Goal: Task Accomplishment & Management: Manage account settings

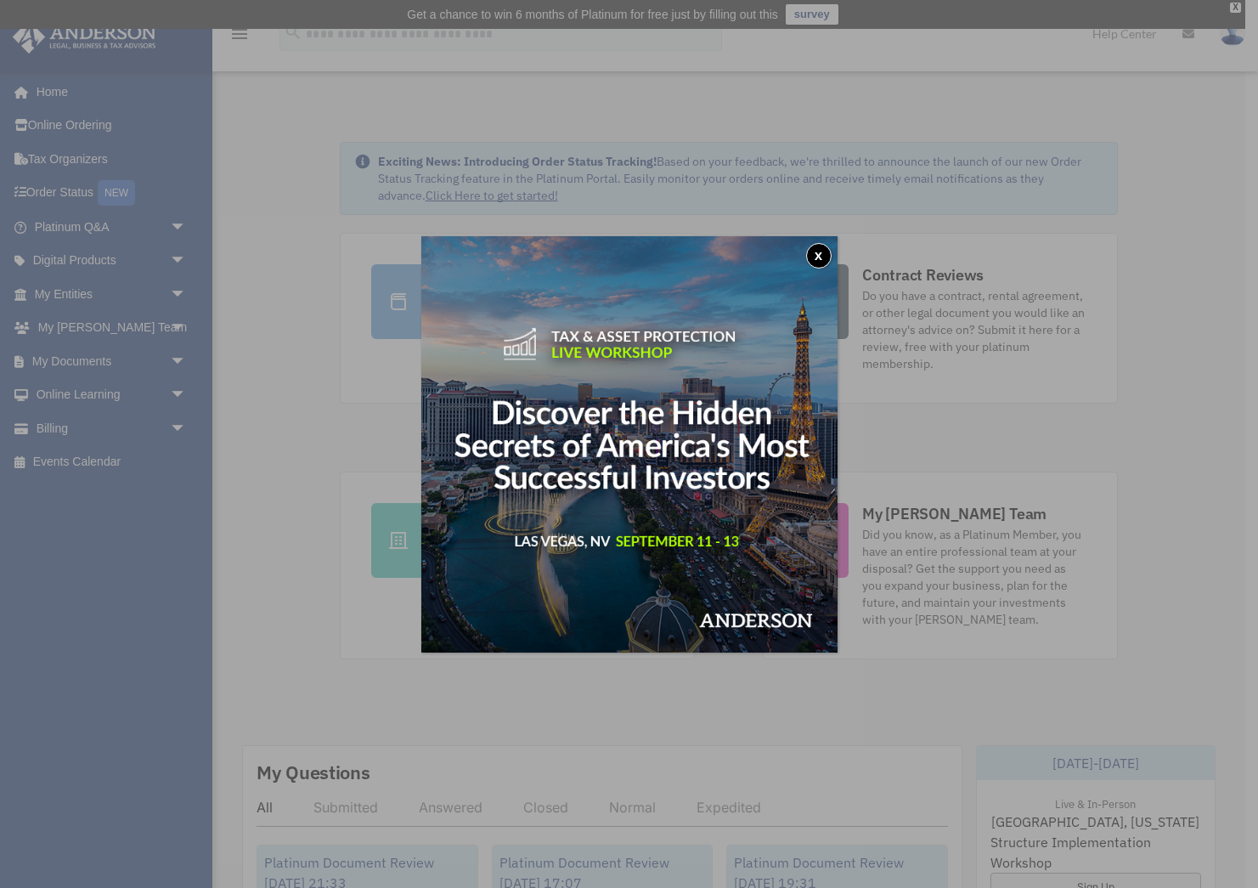
click at [819, 254] on button "x" at bounding box center [818, 255] width 25 height 25
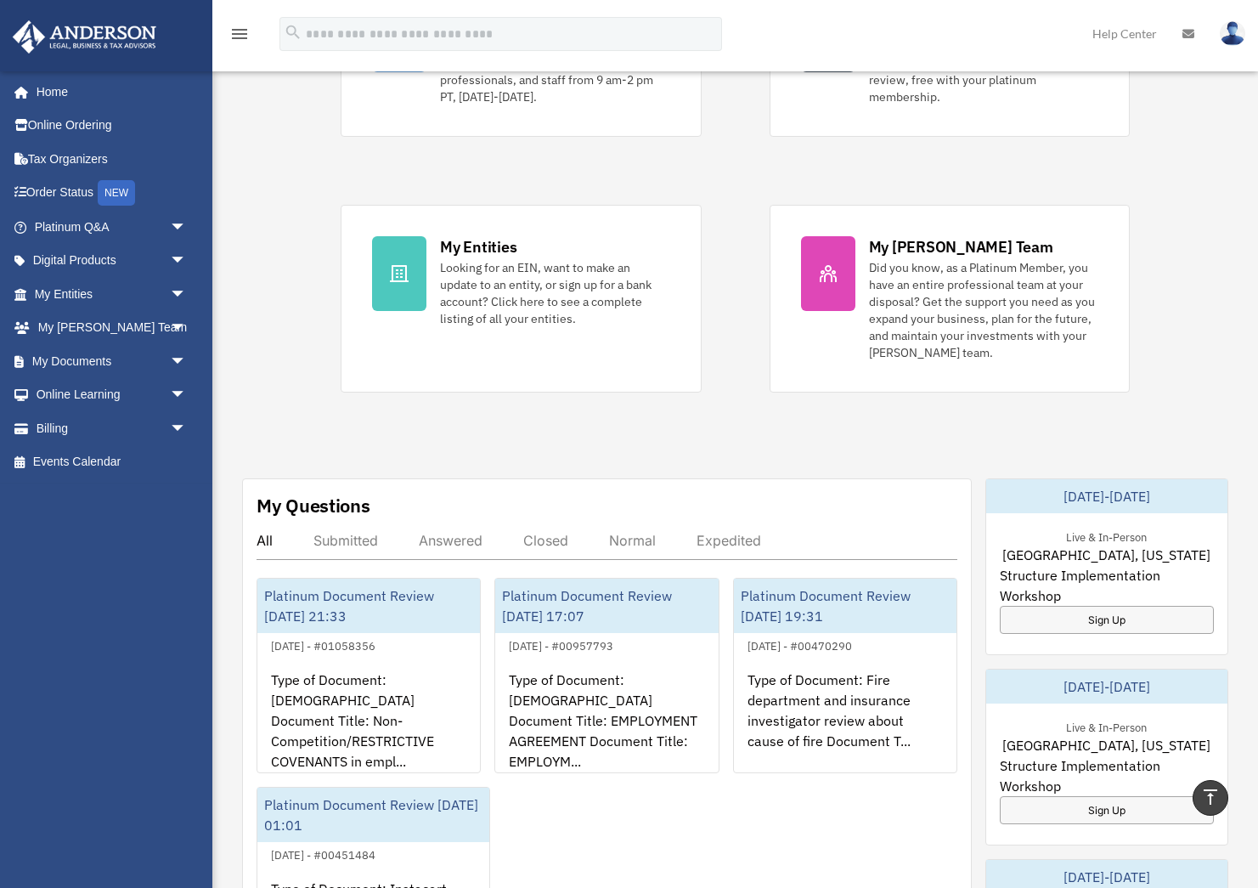
scroll to position [332, 0]
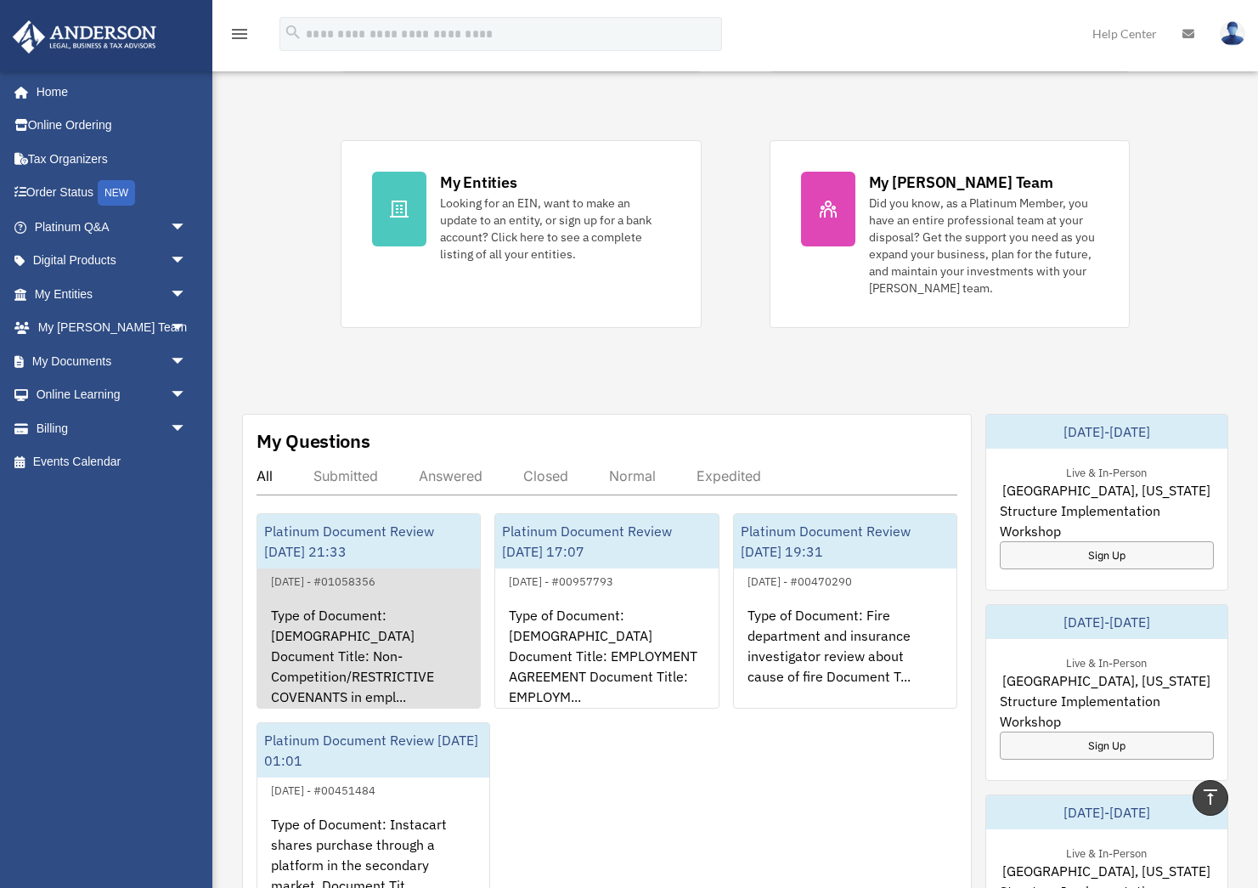
click at [342, 544] on div "Platinum Document Review [DATE] 21:33" at bounding box center [368, 541] width 223 height 54
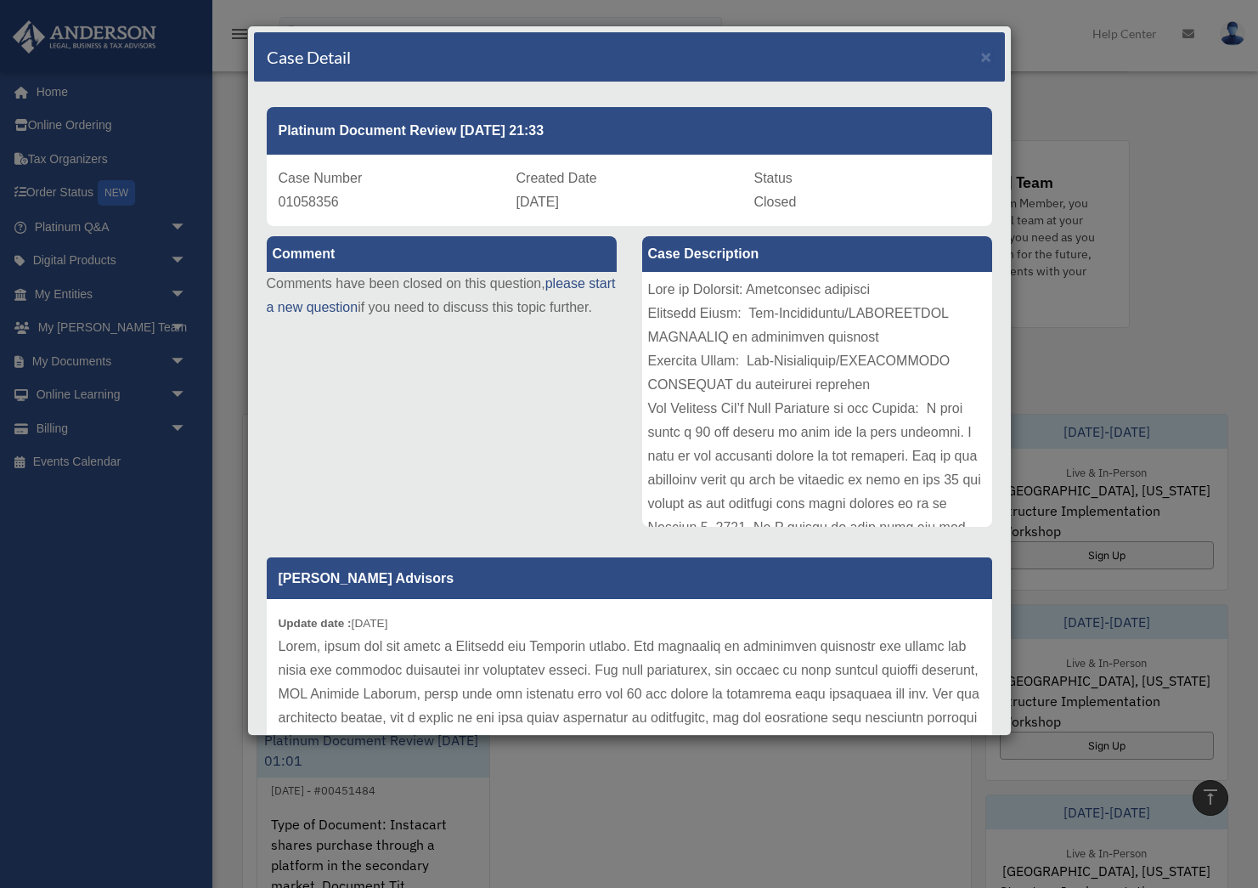
click at [803, 377] on div at bounding box center [817, 399] width 350 height 255
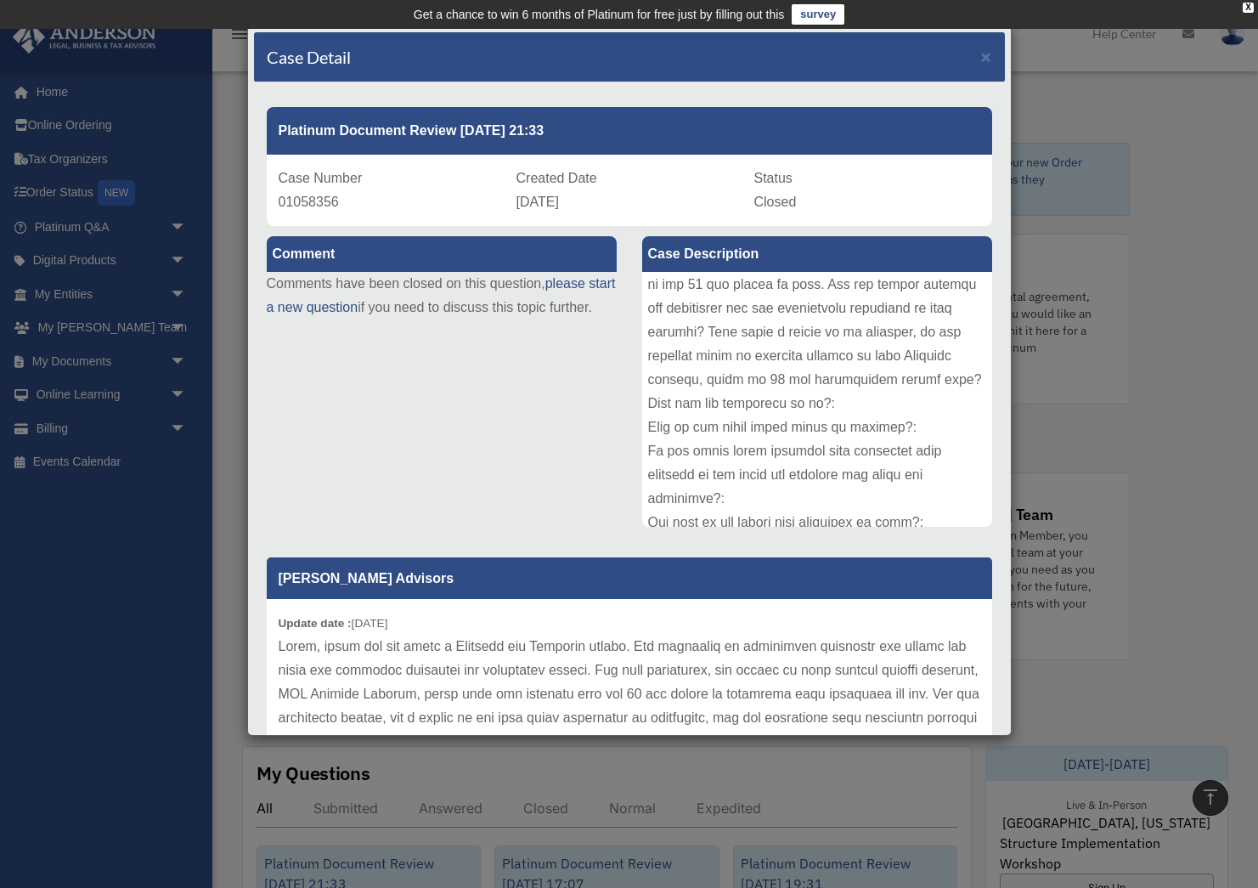
scroll to position [0, 0]
click at [986, 55] on span "×" at bounding box center [986, 57] width 11 height 20
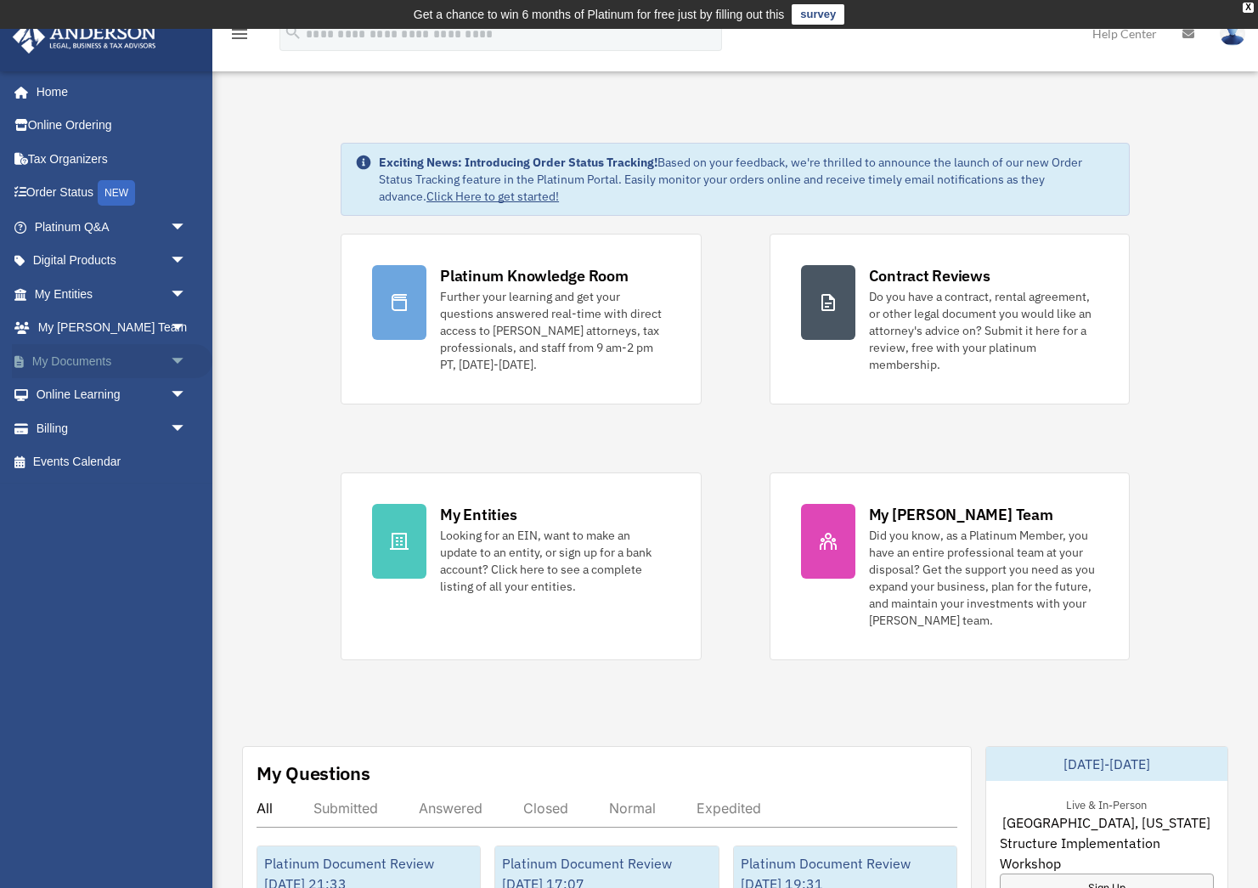
click at [178, 354] on span "arrow_drop_down" at bounding box center [187, 361] width 34 height 35
click at [178, 354] on span "arrow_drop_up" at bounding box center [187, 361] width 34 height 35
click at [175, 421] on span "arrow_drop_down" at bounding box center [187, 428] width 34 height 35
click at [142, 523] on link "Manage Payments" at bounding box center [118, 530] width 189 height 34
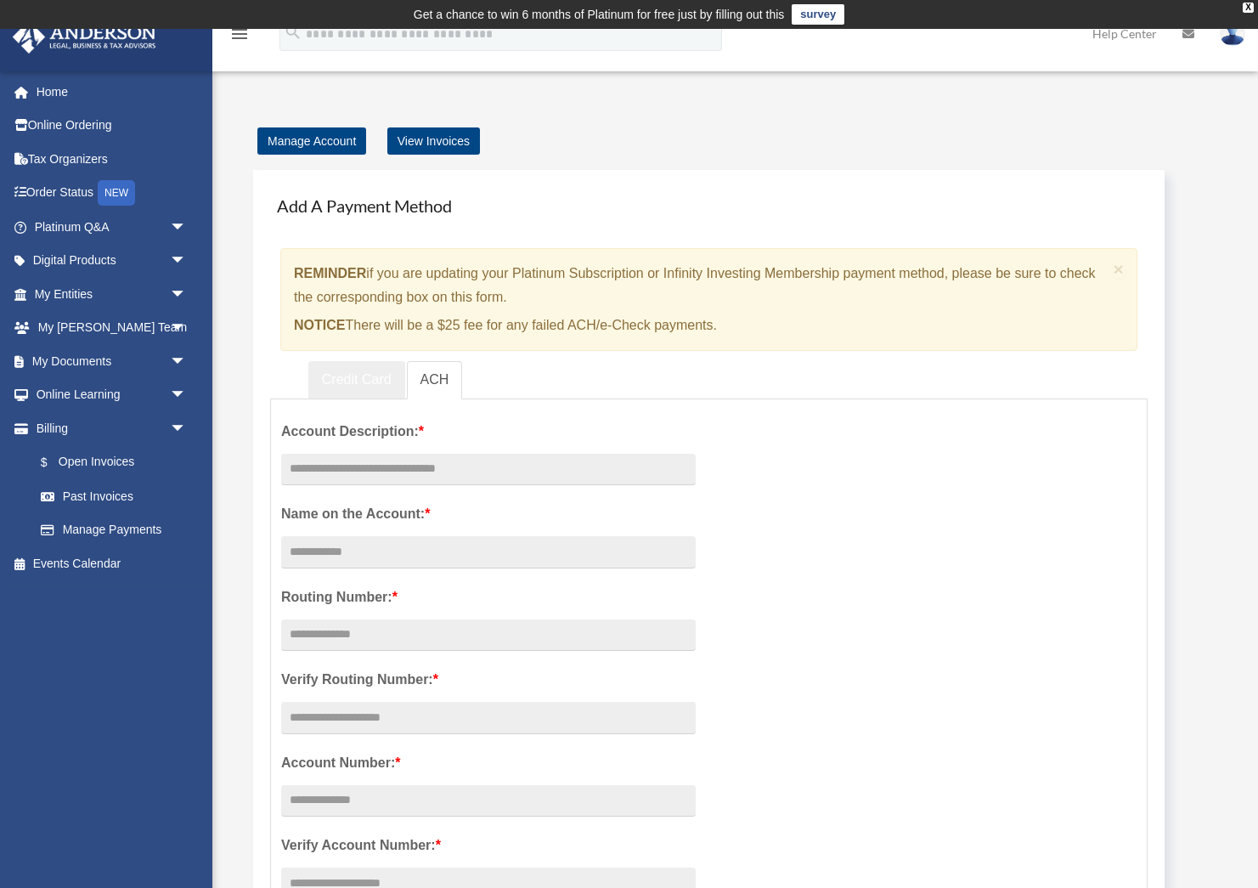
click at [359, 380] on link "Credit Card" at bounding box center [356, 380] width 97 height 38
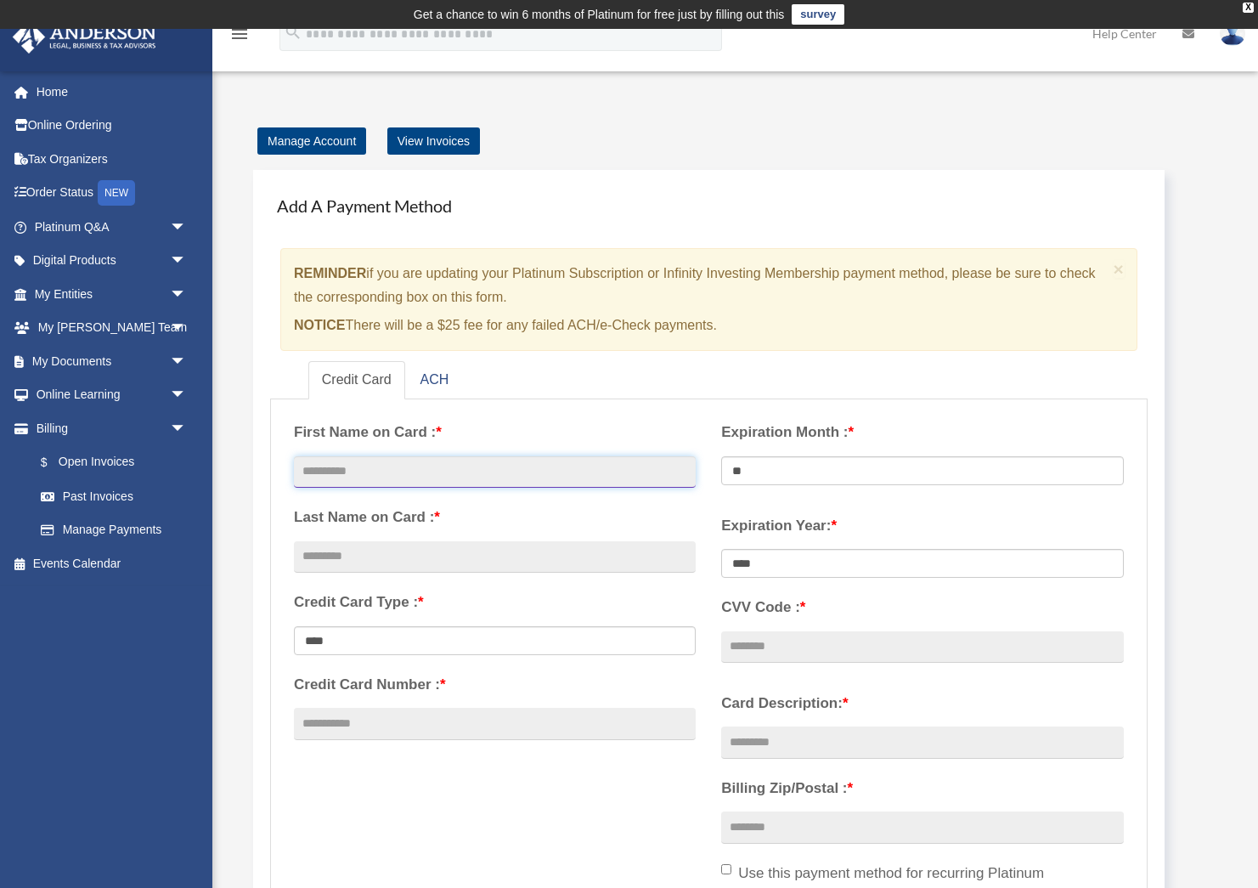
click at [449, 465] on input "text" at bounding box center [495, 472] width 402 height 32
type input "********"
type input "*******"
type input "**********"
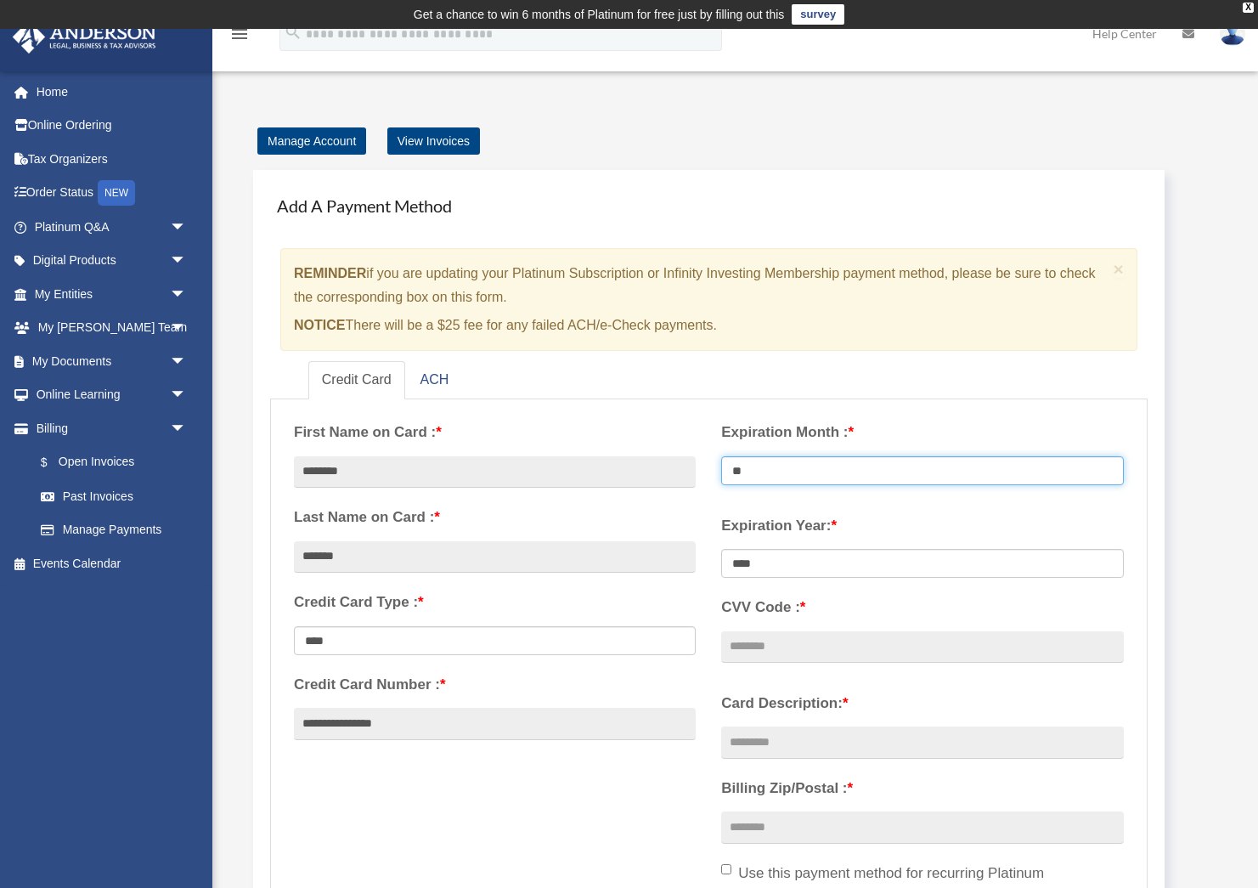
select select "**"
select select "****"
type input "***"
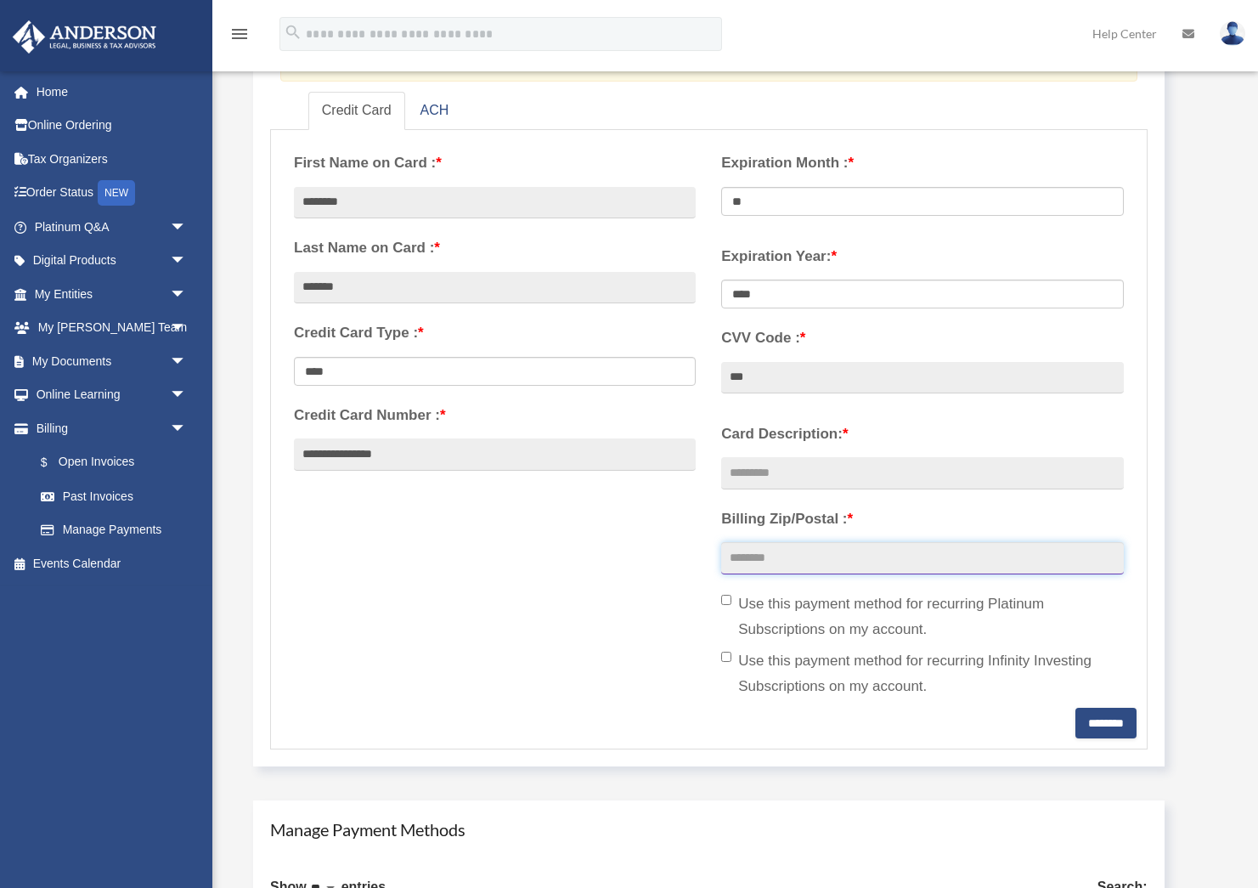
scroll to position [281, 0]
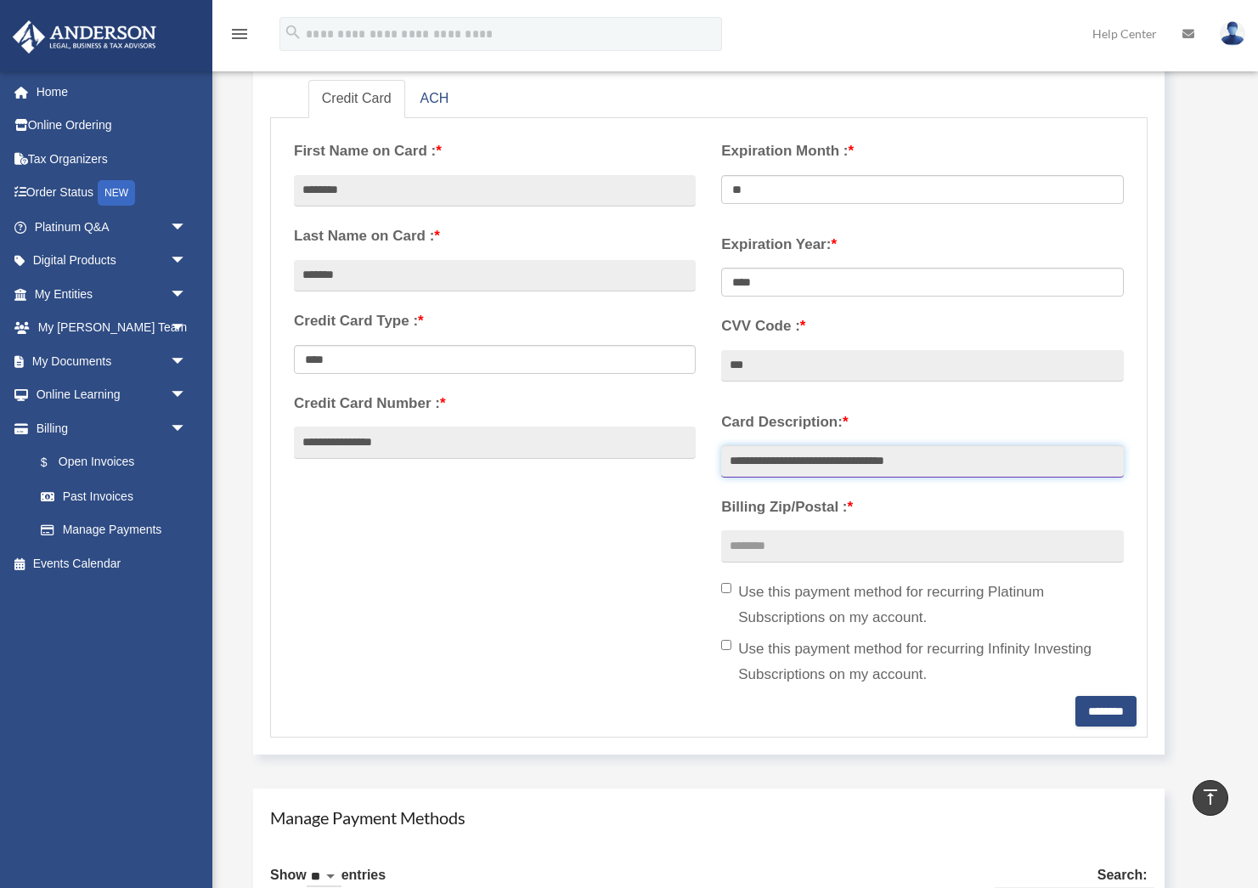
type input "**********"
click at [814, 543] on input "Billing Zip/Postal : *" at bounding box center [922, 546] width 402 height 32
type input "*****"
click at [602, 630] on div "**********" at bounding box center [708, 411] width 855 height 567
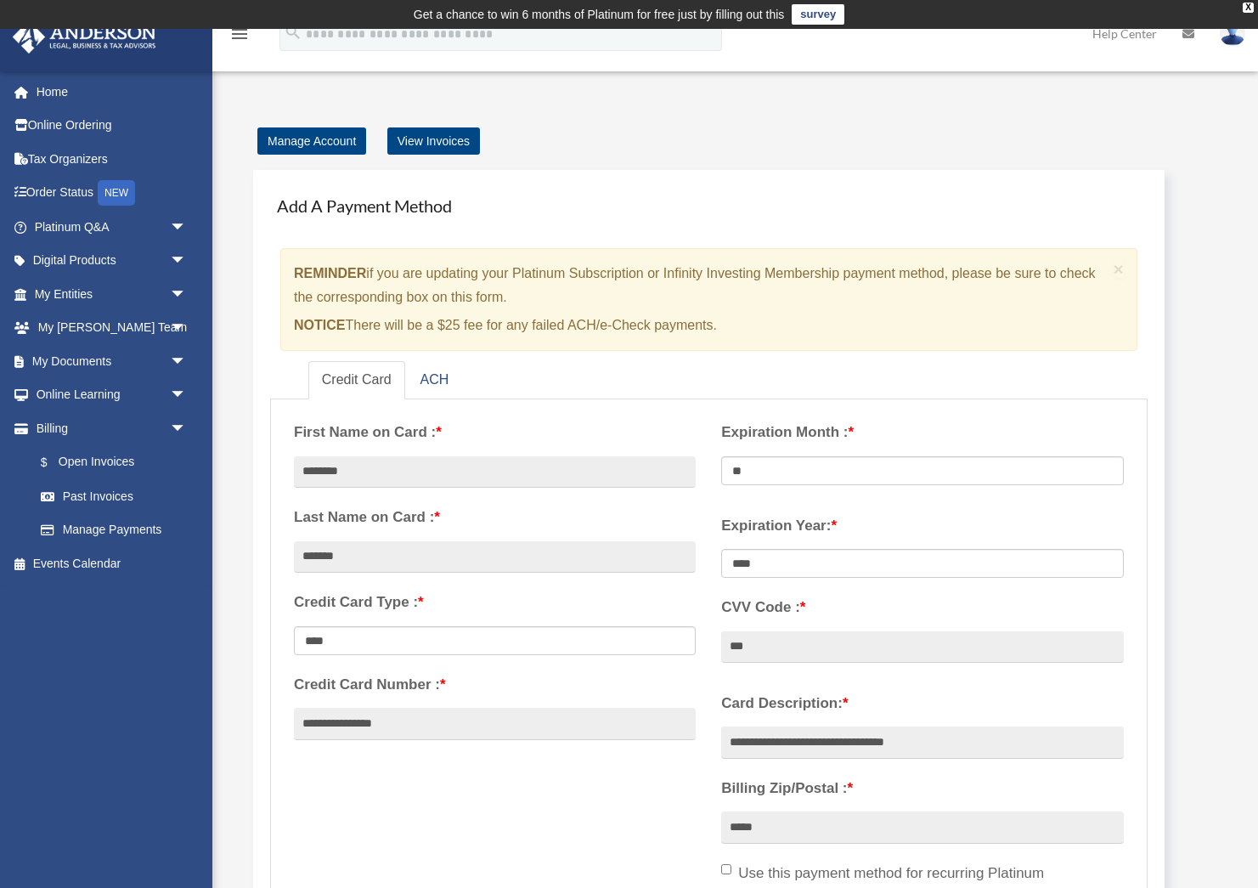
scroll to position [-1, 0]
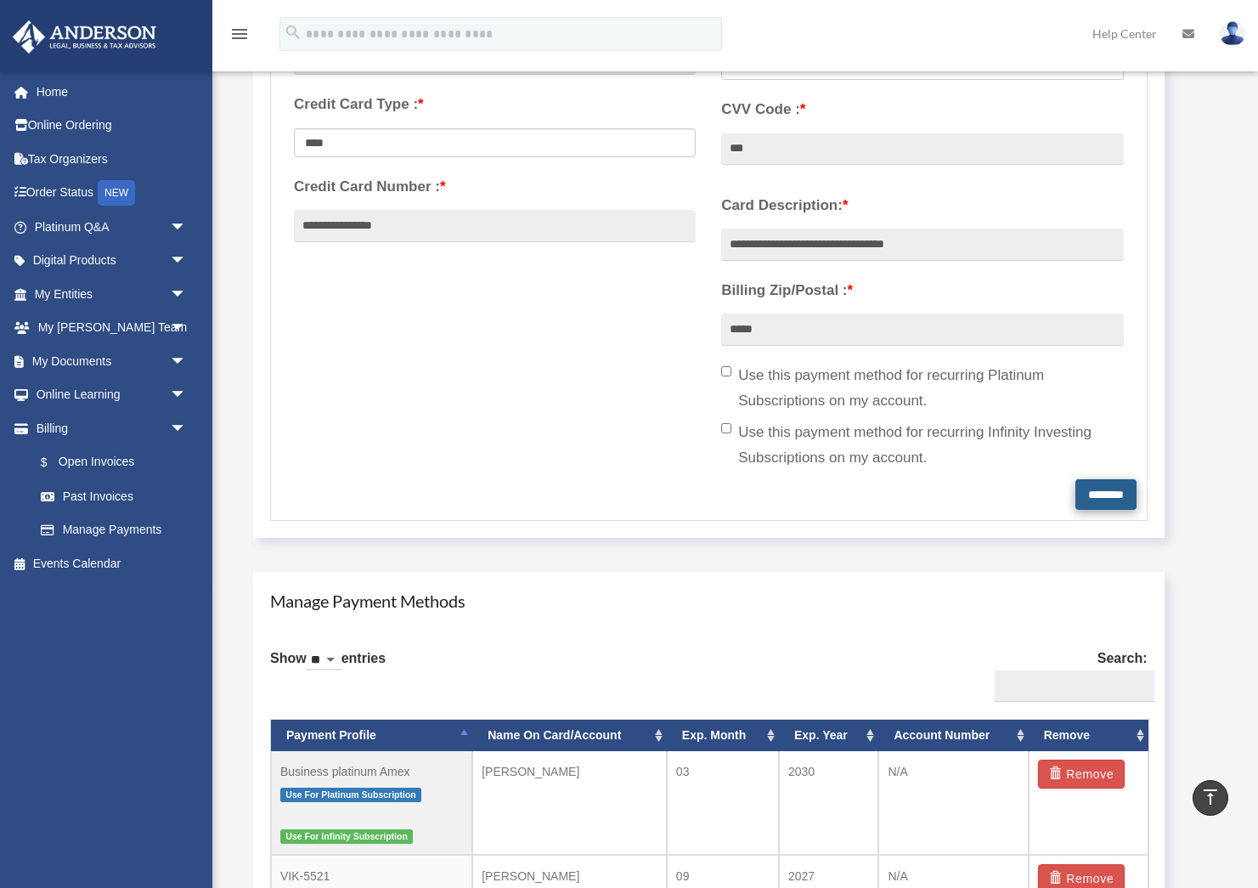
click at [1087, 488] on input "********" at bounding box center [1105, 494] width 61 height 31
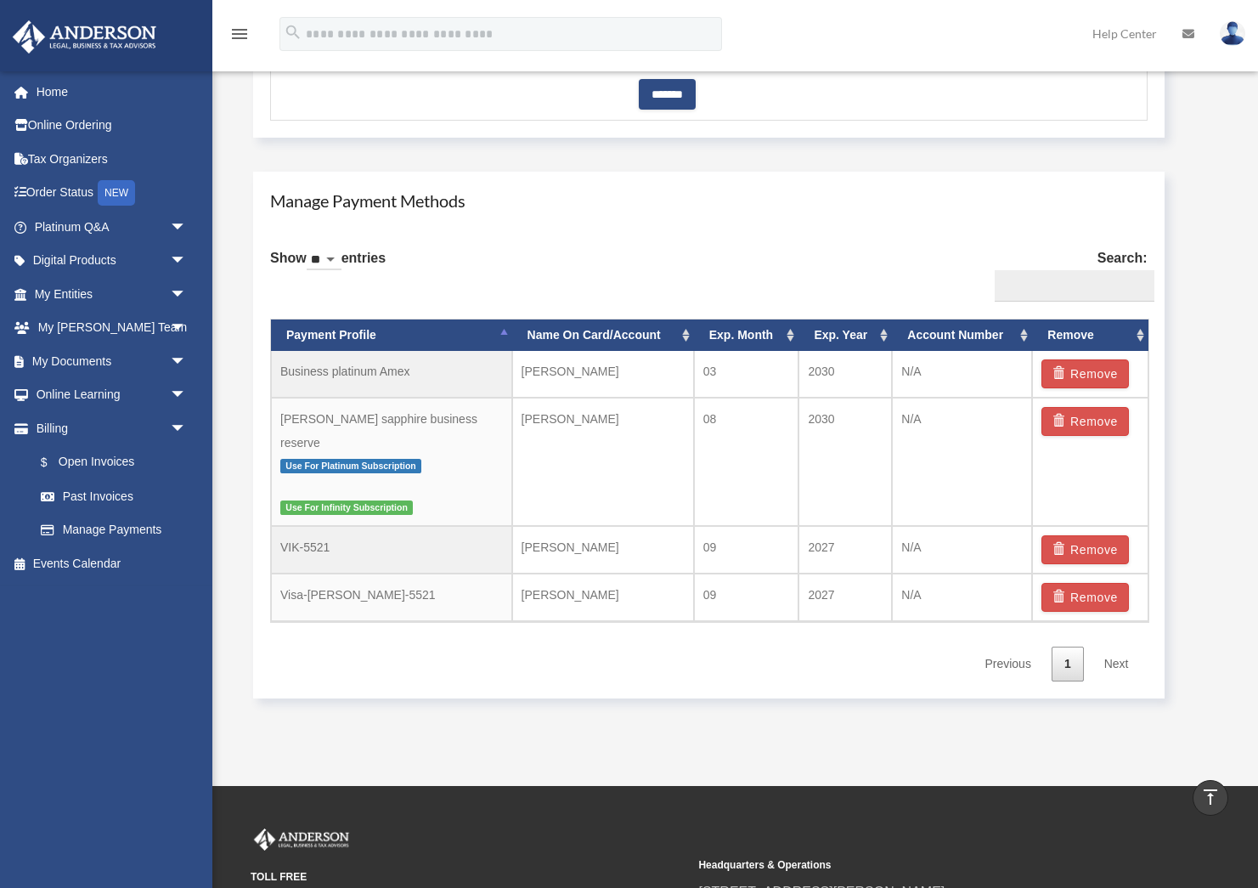
scroll to position [910, 0]
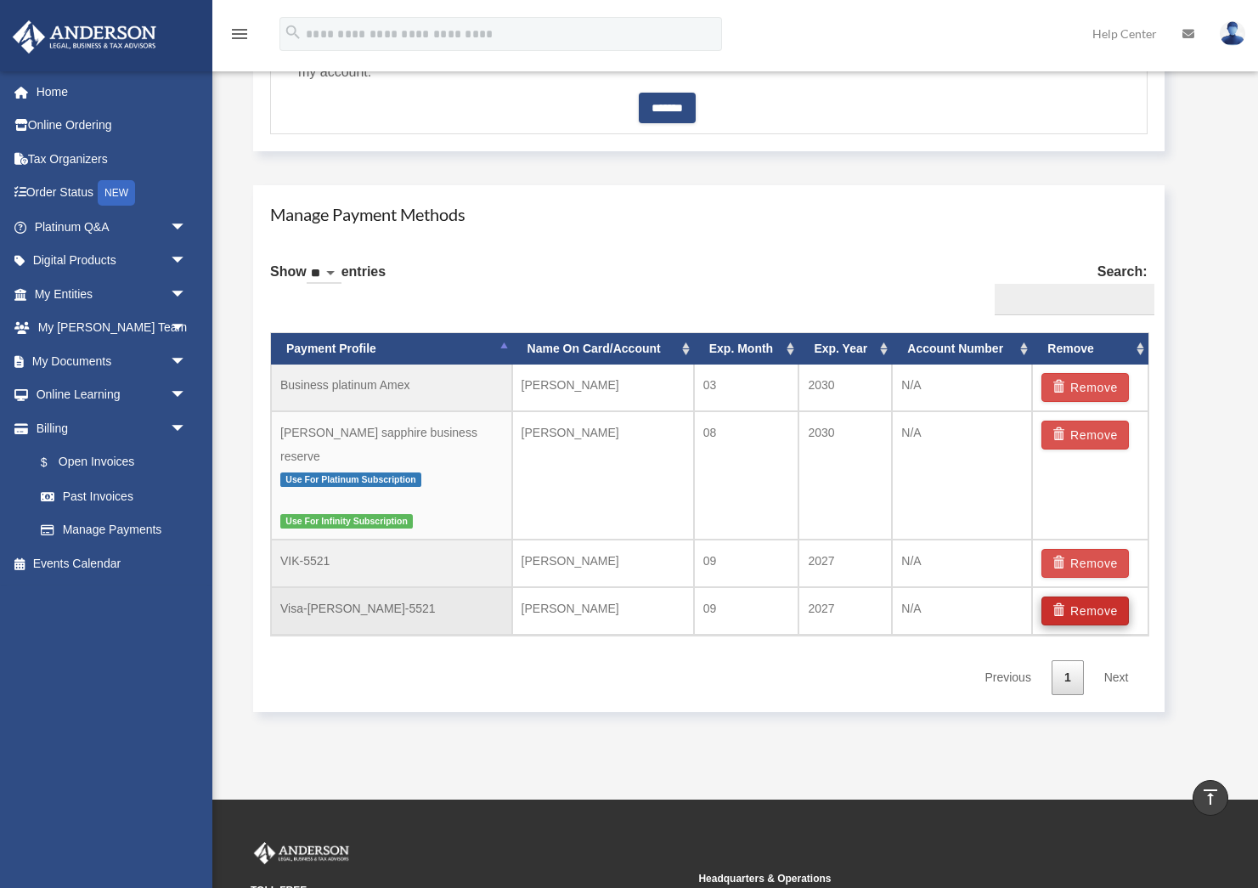
click at [1084, 596] on button "Remove" at bounding box center [1084, 610] width 87 height 29
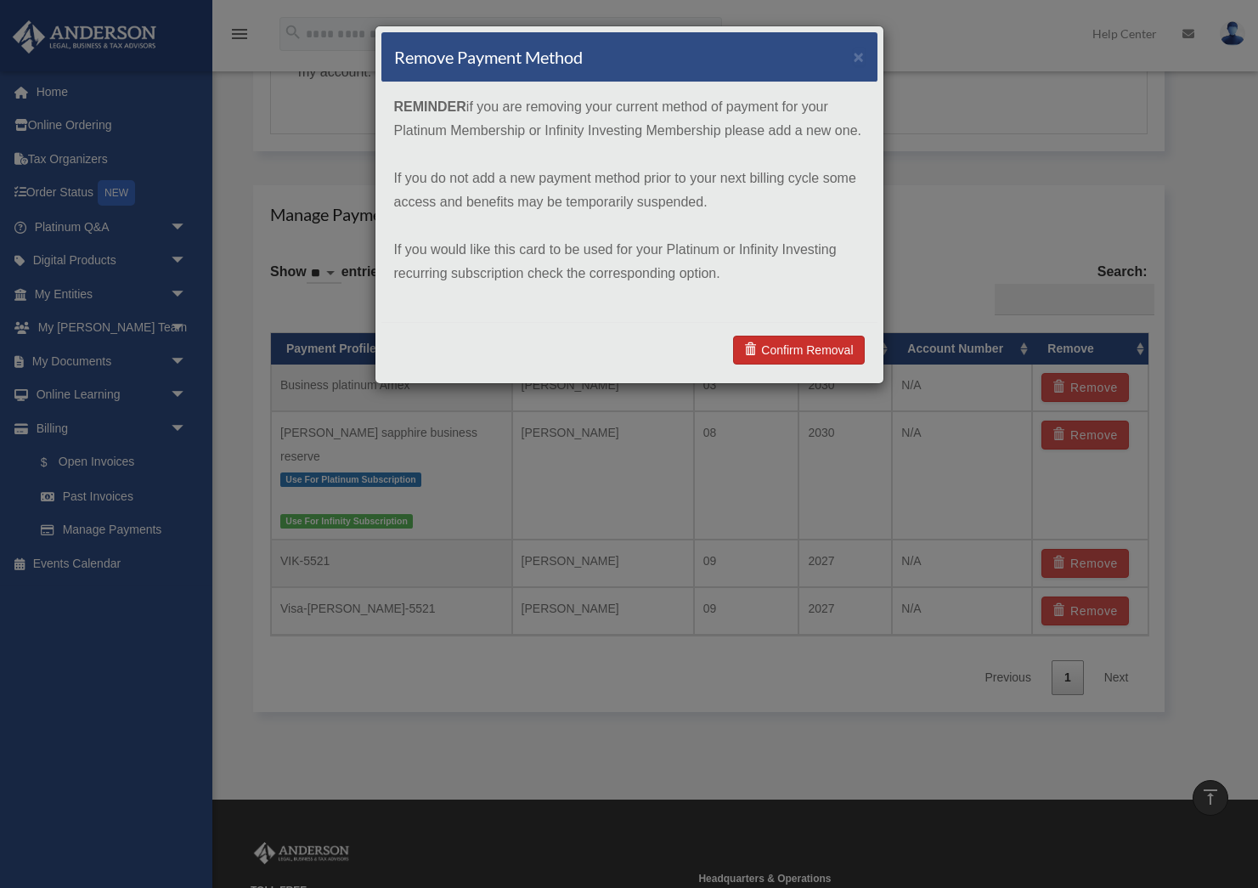
click at [798, 352] on link "Confirm Removal" at bounding box center [798, 349] width 131 height 29
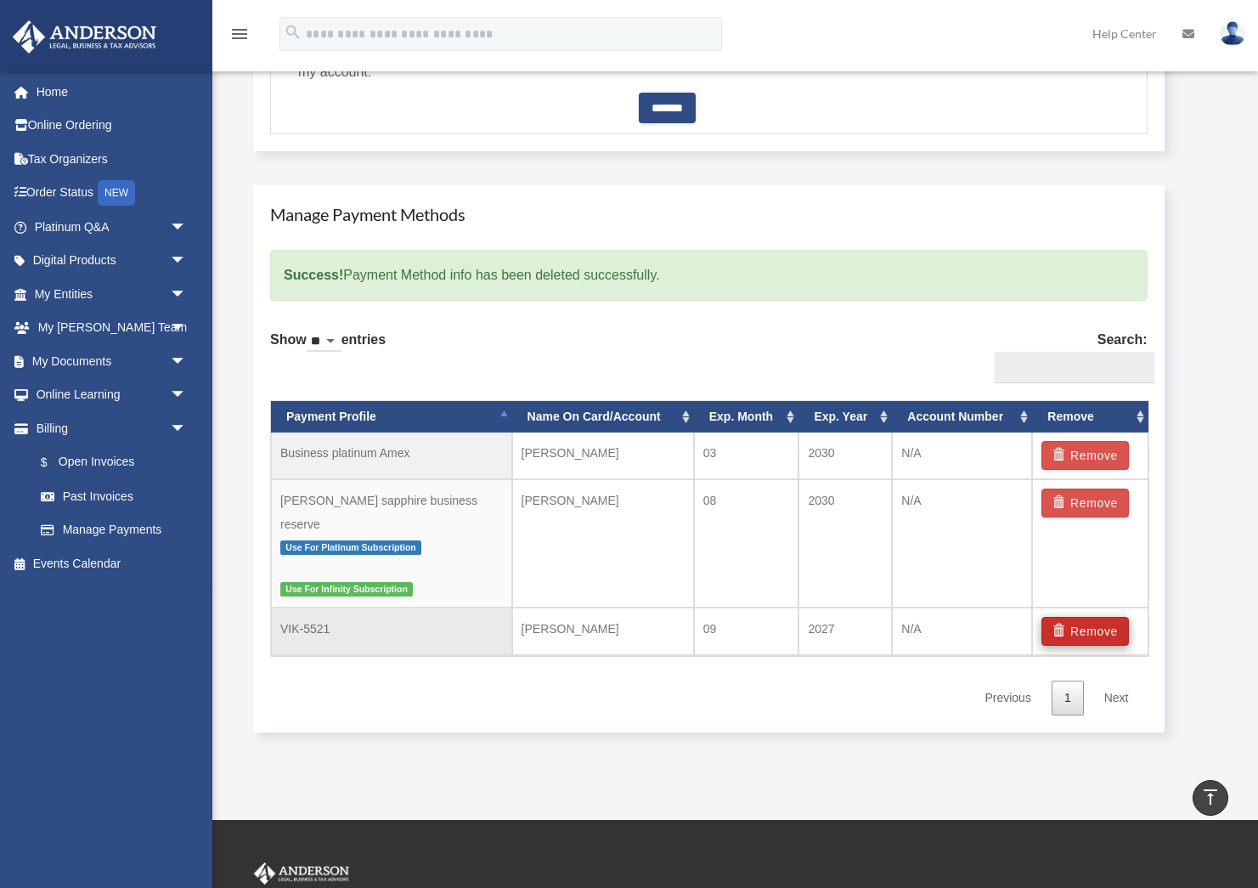
click at [1086, 617] on button "Remove" at bounding box center [1084, 631] width 87 height 29
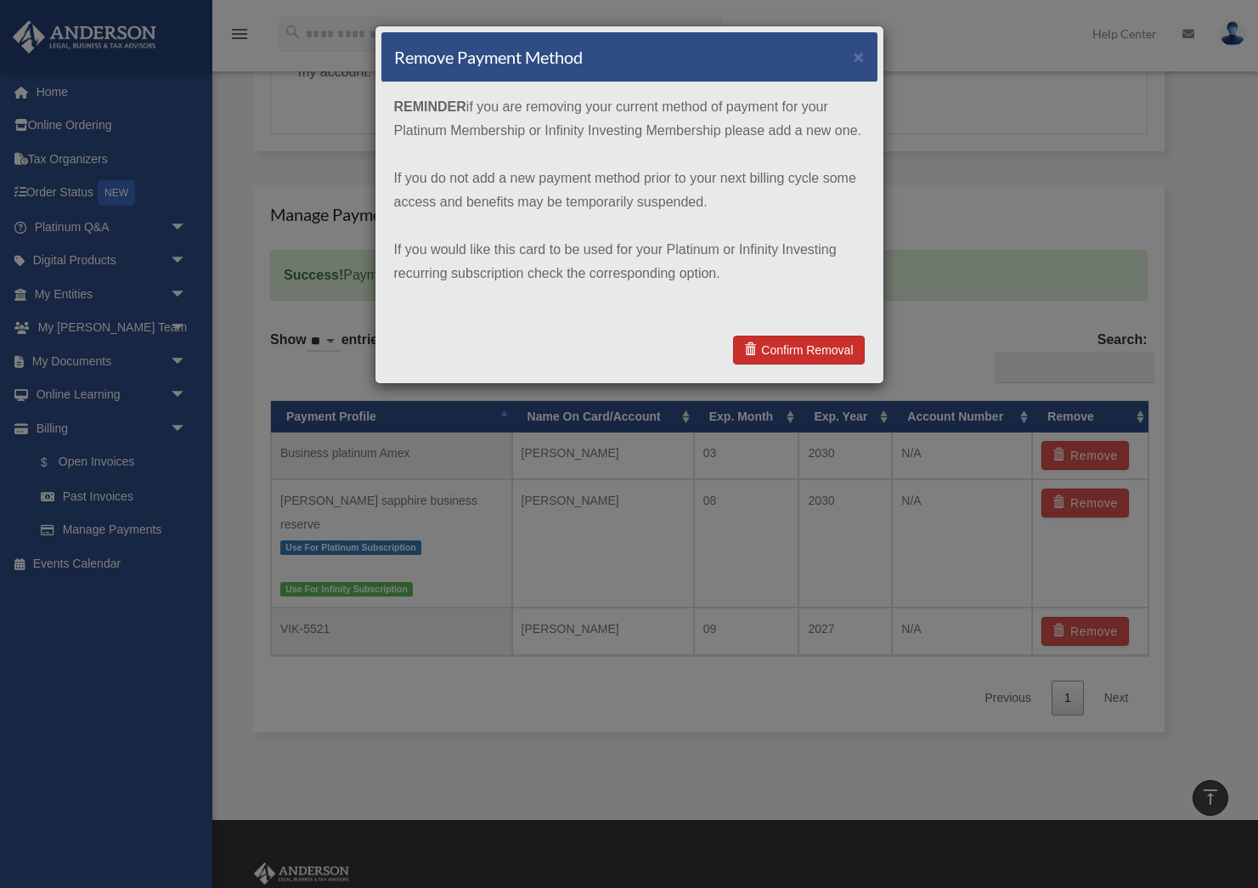
click at [799, 344] on link "Confirm Removal" at bounding box center [798, 349] width 131 height 29
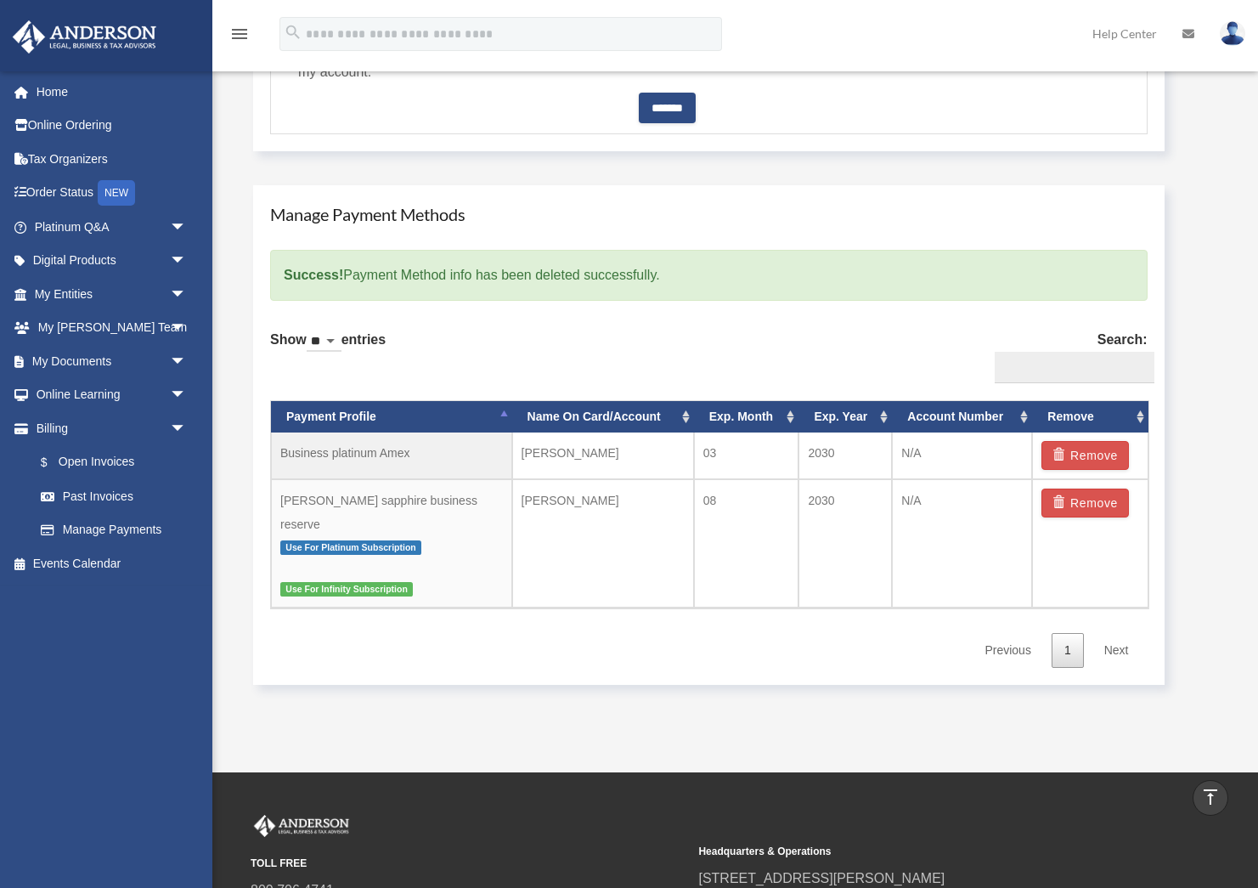
click at [674, 665] on div "Manage Payment Methods Success! Payment Method info has been deleted successful…" at bounding box center [733, 434] width 994 height 533
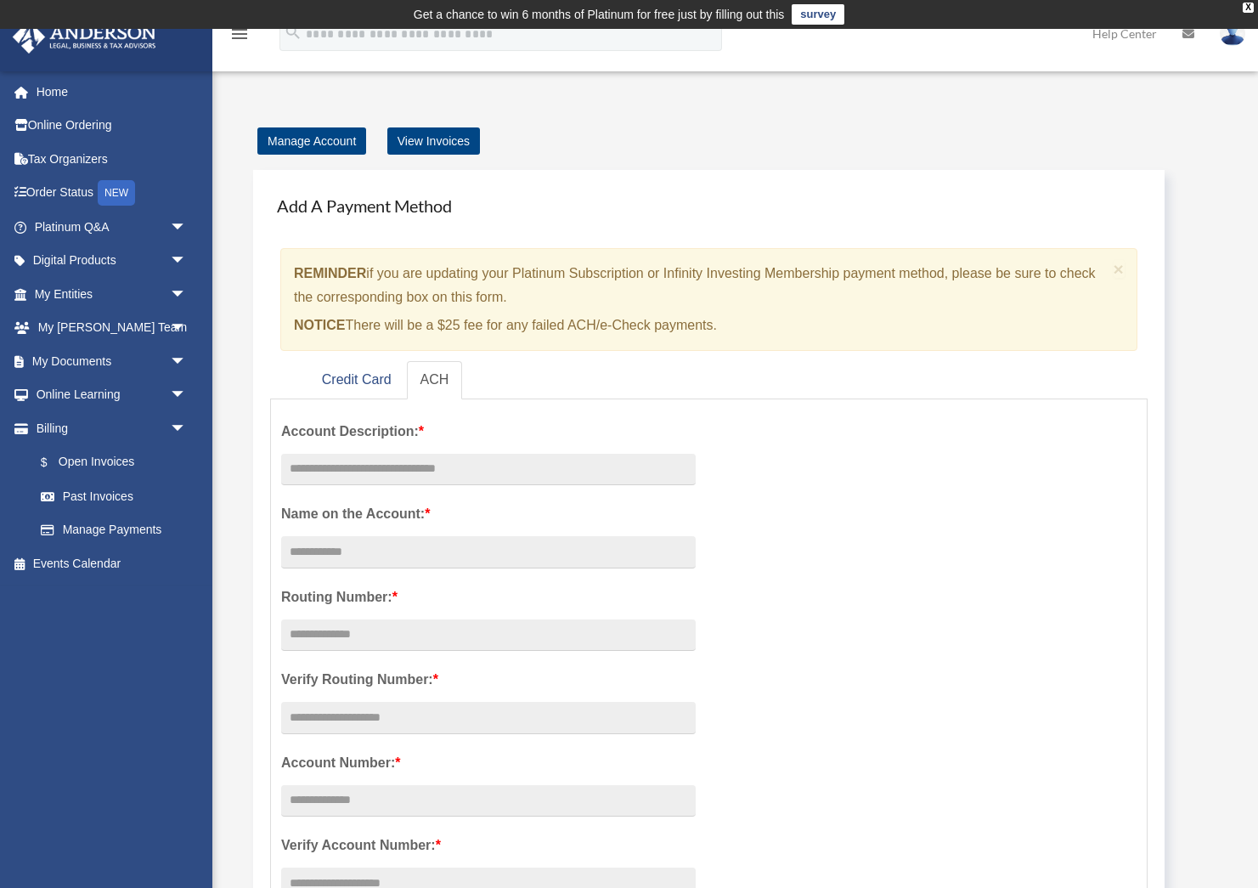
scroll to position [0, 0]
click at [742, 183] on div "Add A Payment Method × REMINDER if you are updating your Platinum Subscription …" at bounding box center [708, 615] width 911 height 891
click at [52, 94] on link "Home" at bounding box center [112, 92] width 200 height 34
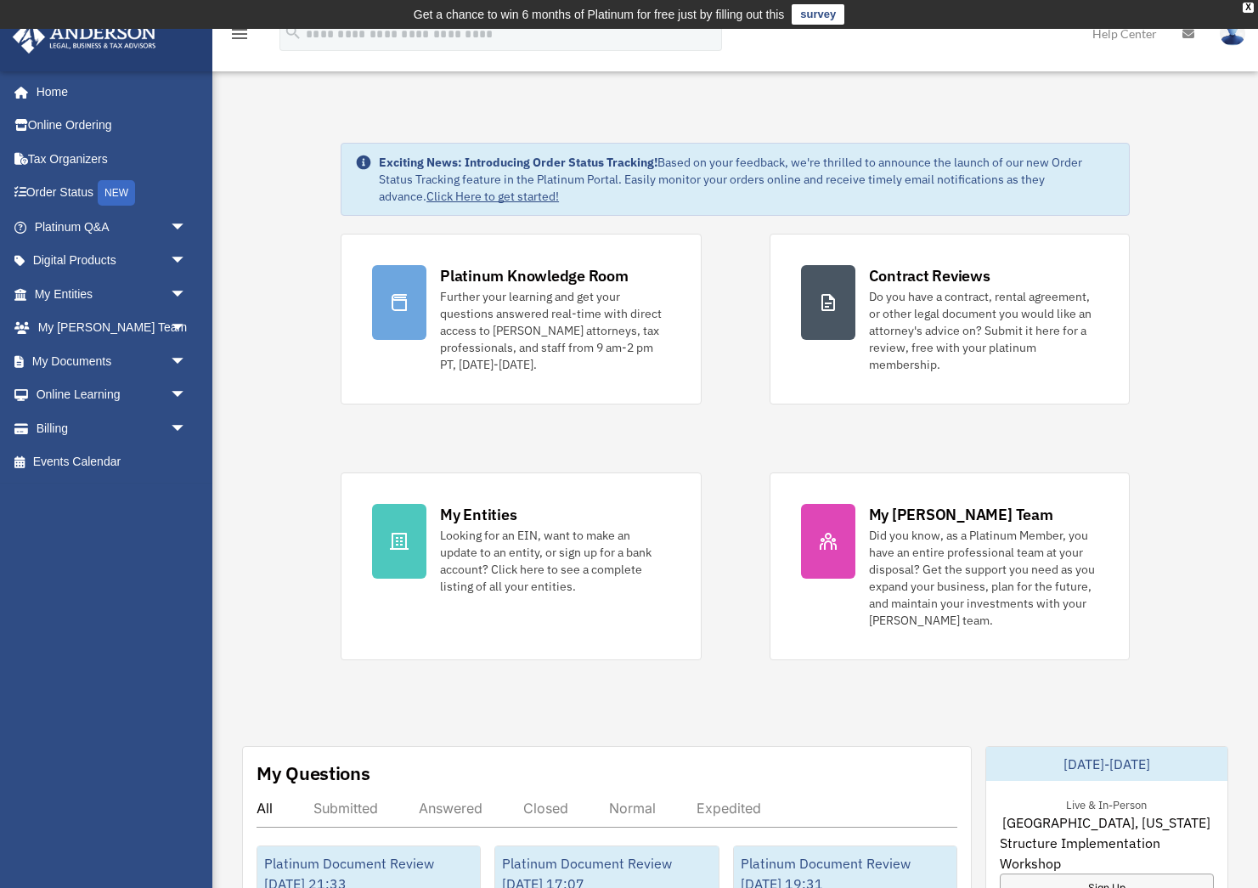
click at [1232, 41] on img at bounding box center [1232, 33] width 25 height 25
click at [1187, 32] on icon at bounding box center [1188, 34] width 12 height 12
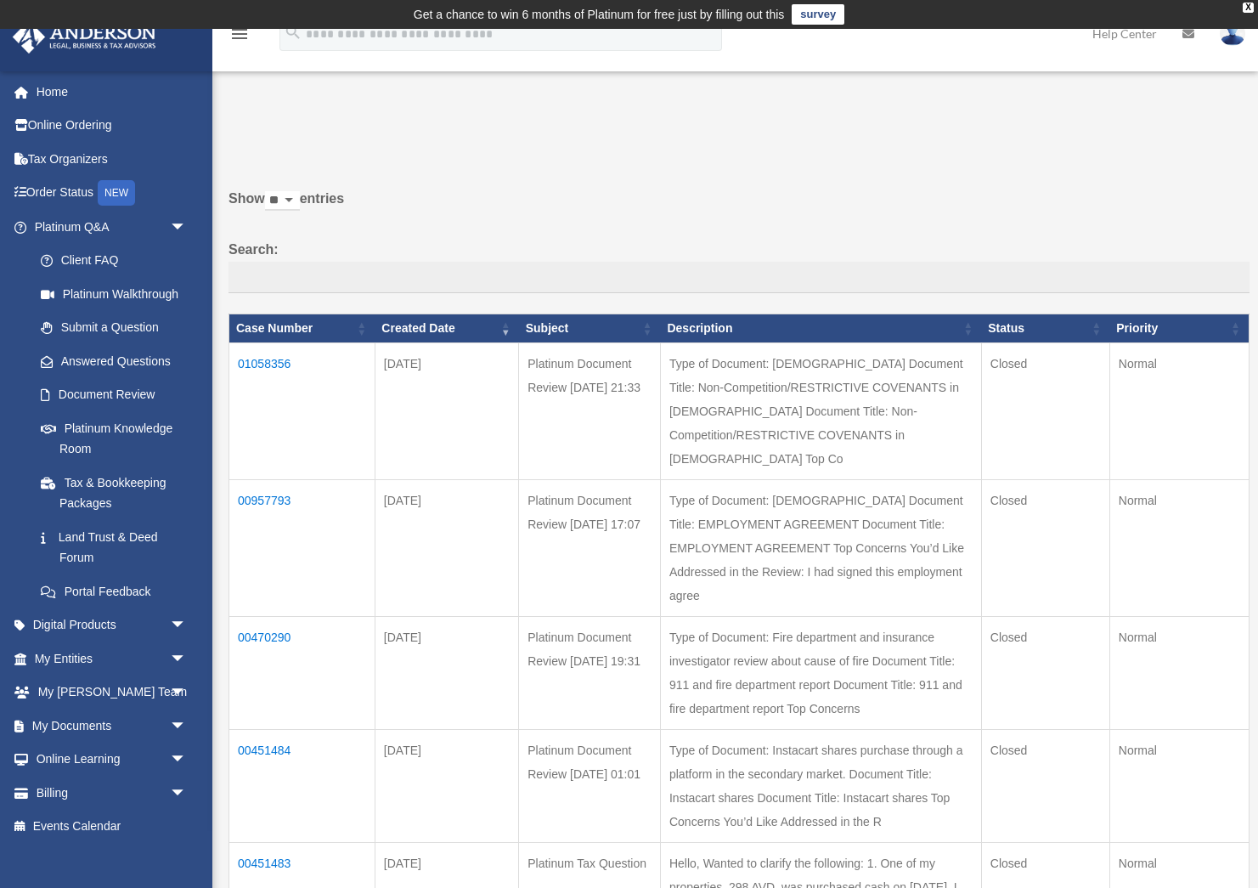
click at [1126, 36] on link "Help Center" at bounding box center [1124, 33] width 90 height 67
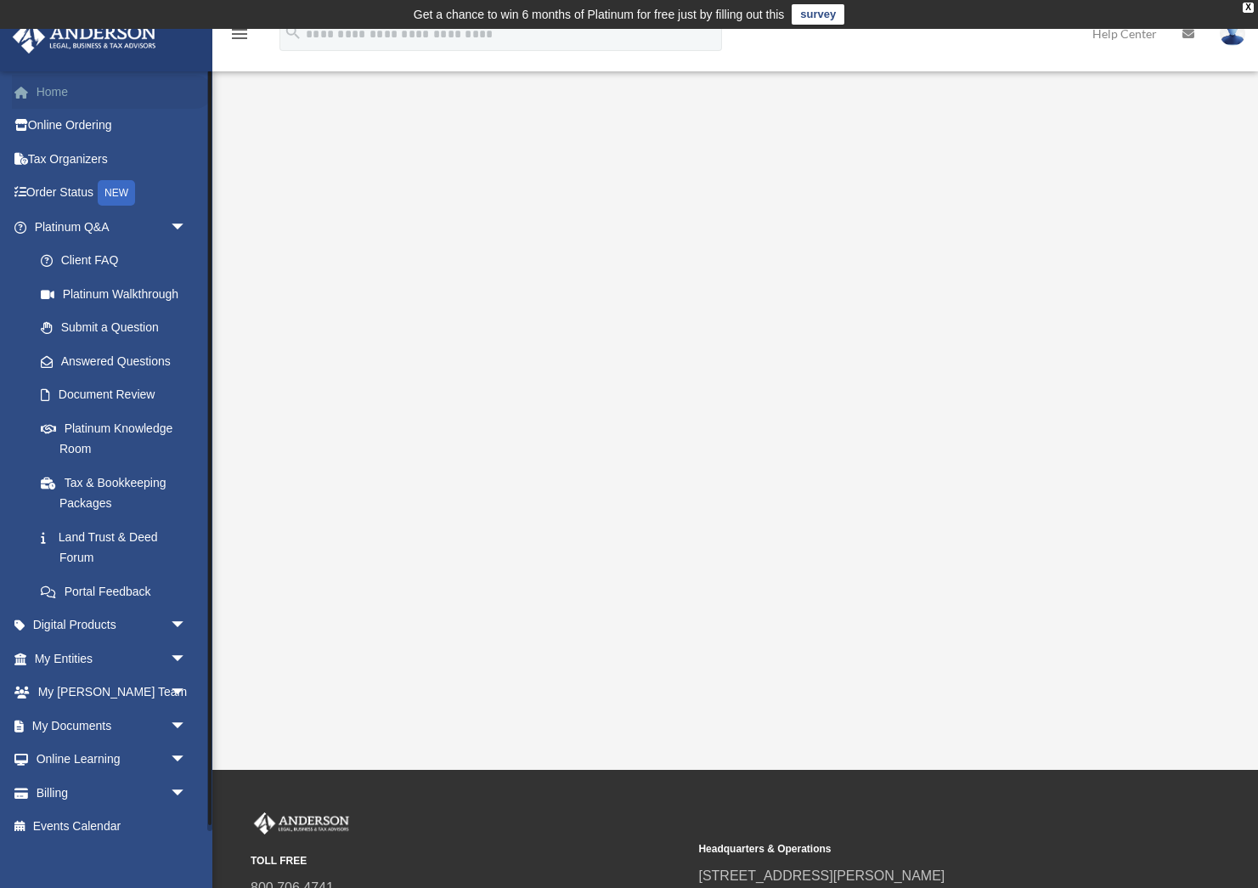
click at [54, 93] on link "Home" at bounding box center [112, 92] width 200 height 34
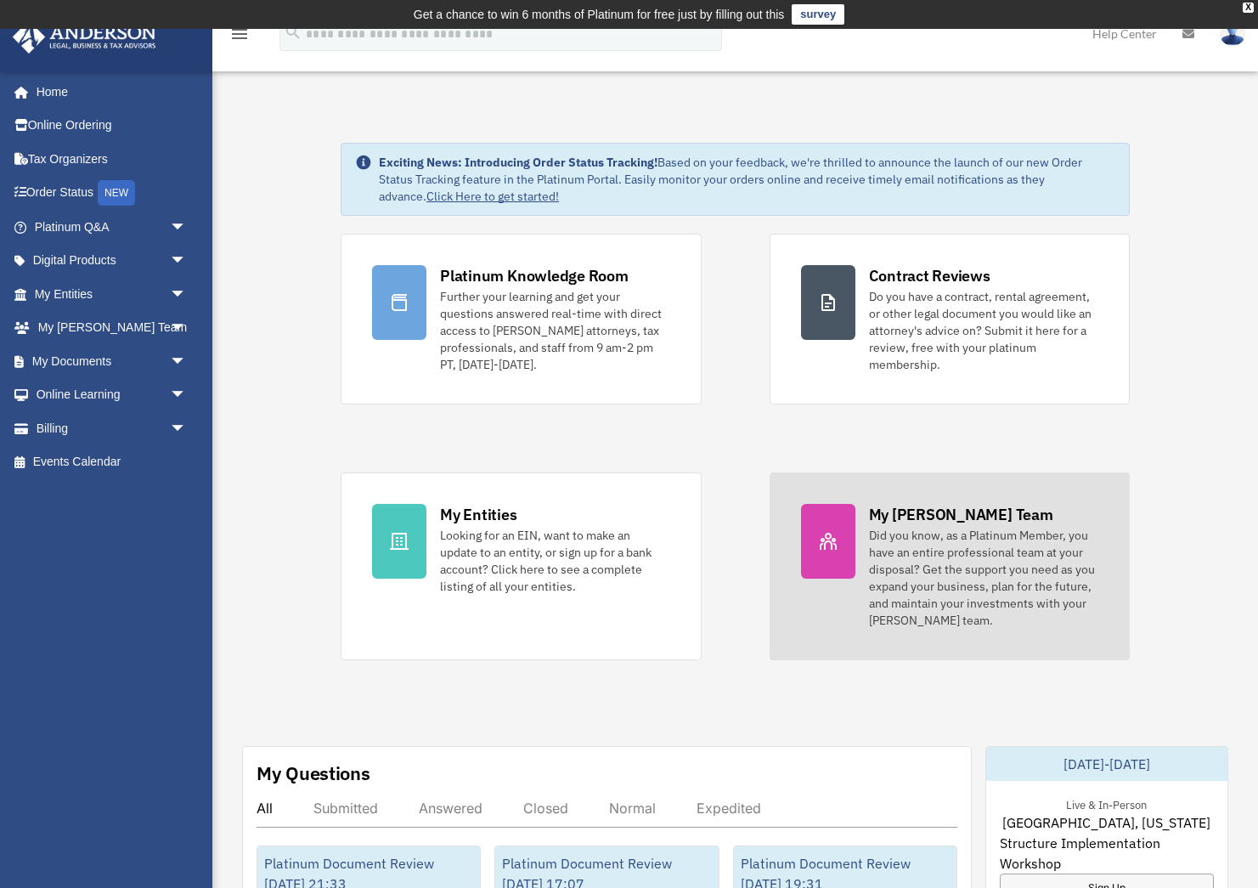
click at [946, 555] on div "Did you know, as a Platinum Member, you have an entire professional team at you…" at bounding box center [983, 578] width 229 height 102
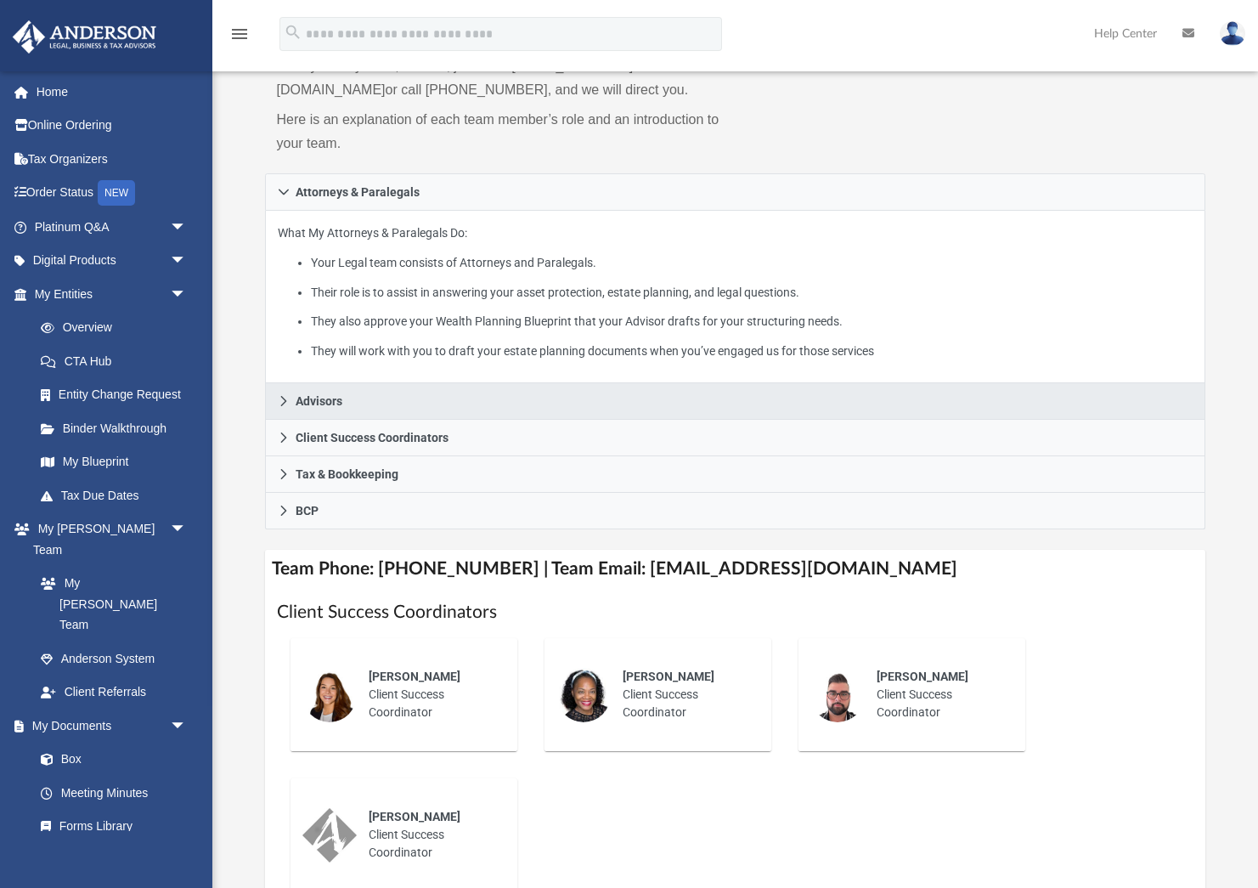
scroll to position [208, 0]
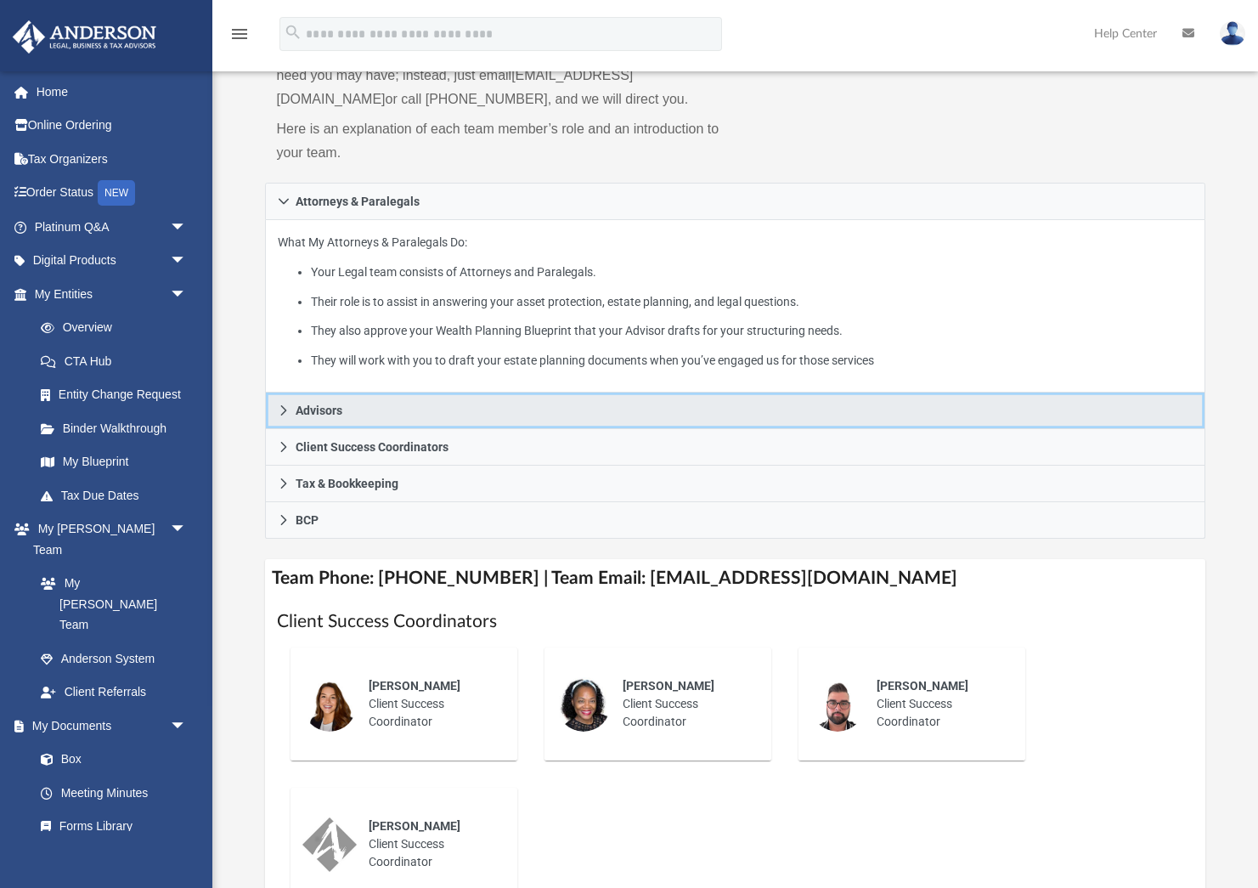
click at [284, 404] on icon at bounding box center [284, 410] width 12 height 12
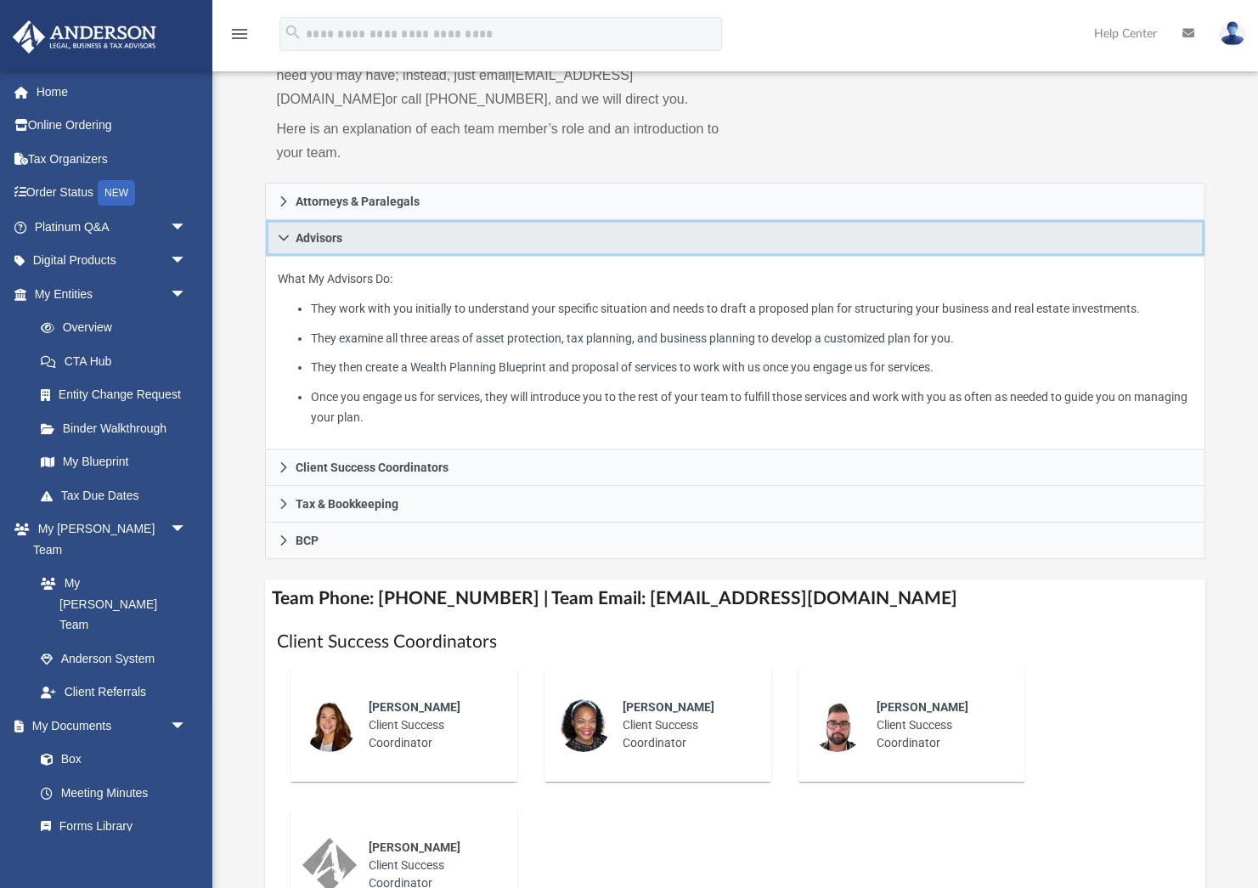
click at [280, 232] on icon at bounding box center [284, 238] width 12 height 12
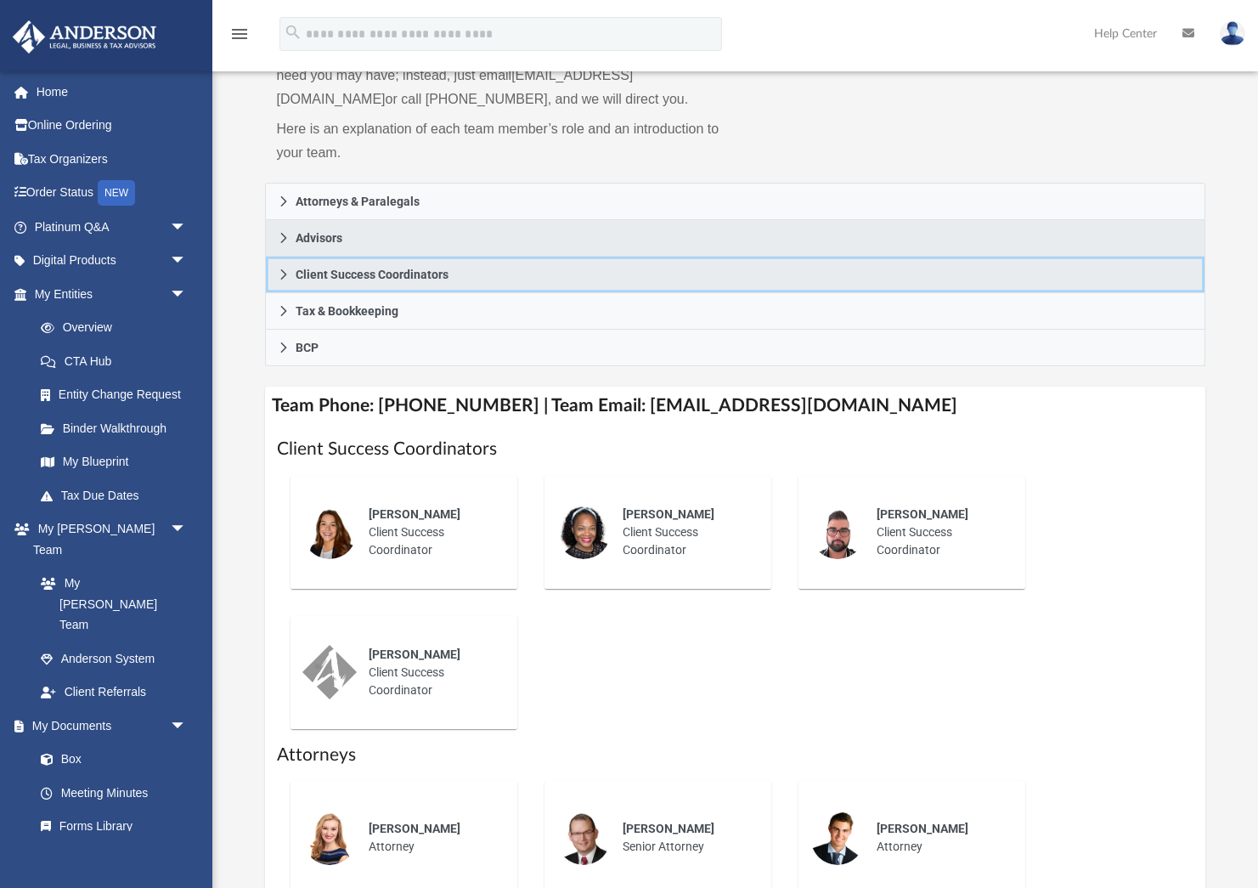
click at [279, 265] on link "Client Success Coordinators" at bounding box center [735, 274] width 941 height 37
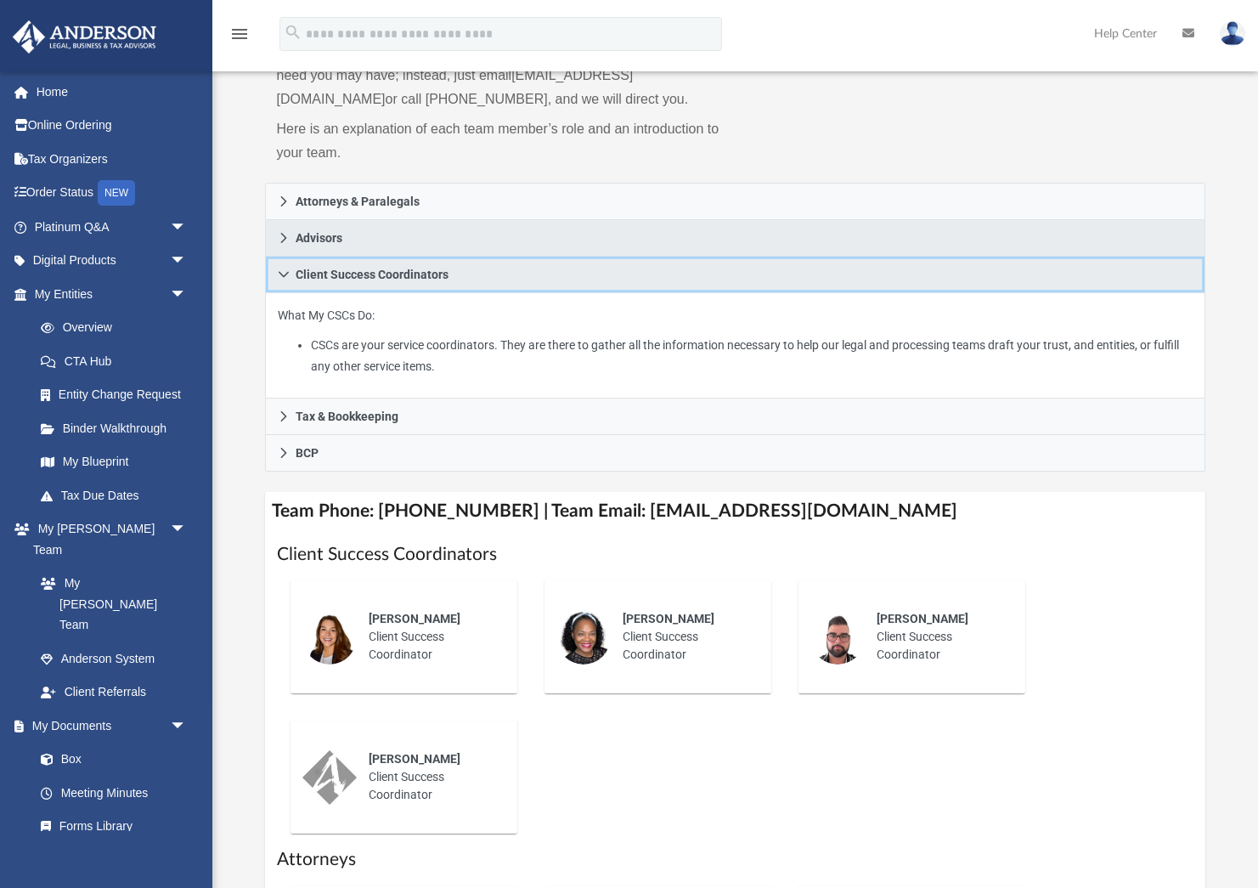
click at [279, 268] on icon at bounding box center [284, 274] width 12 height 12
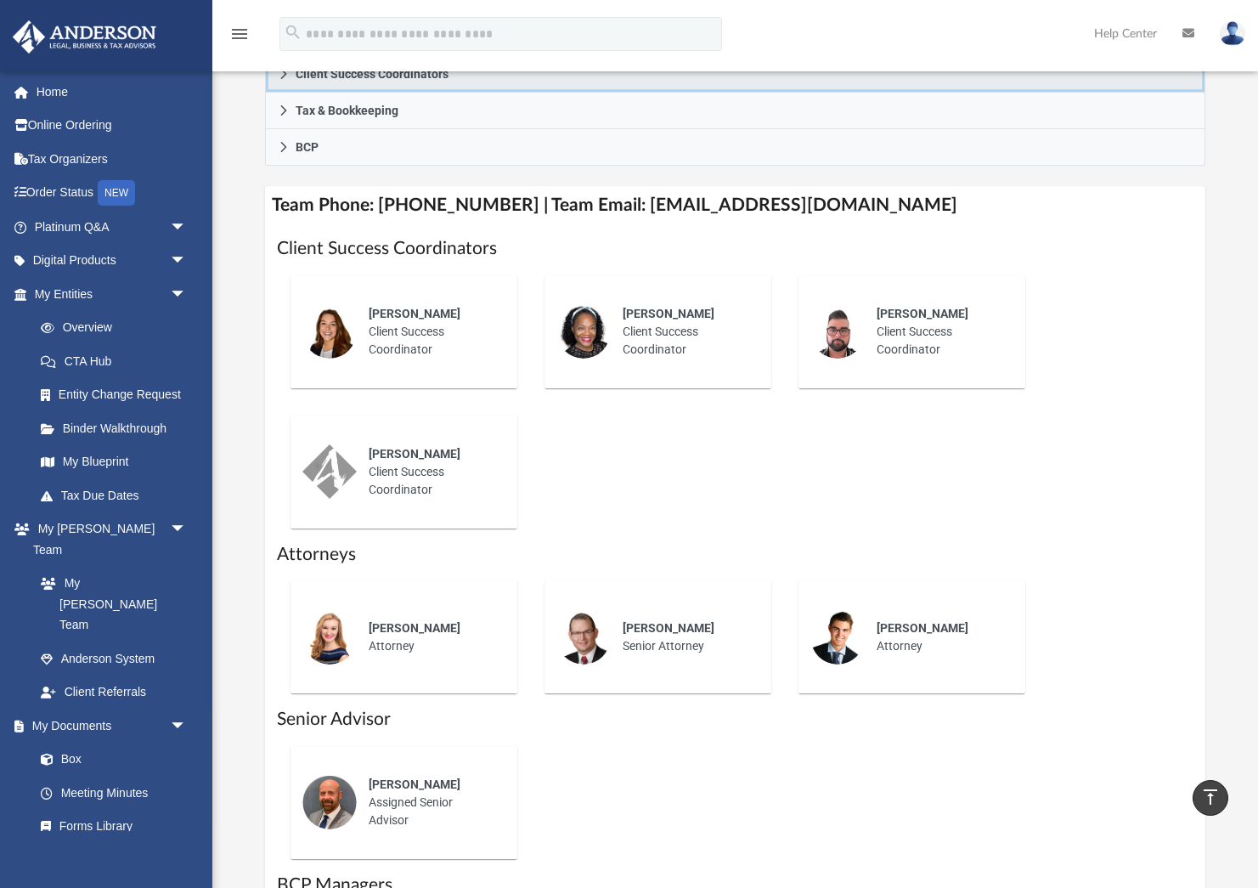
scroll to position [279, 0]
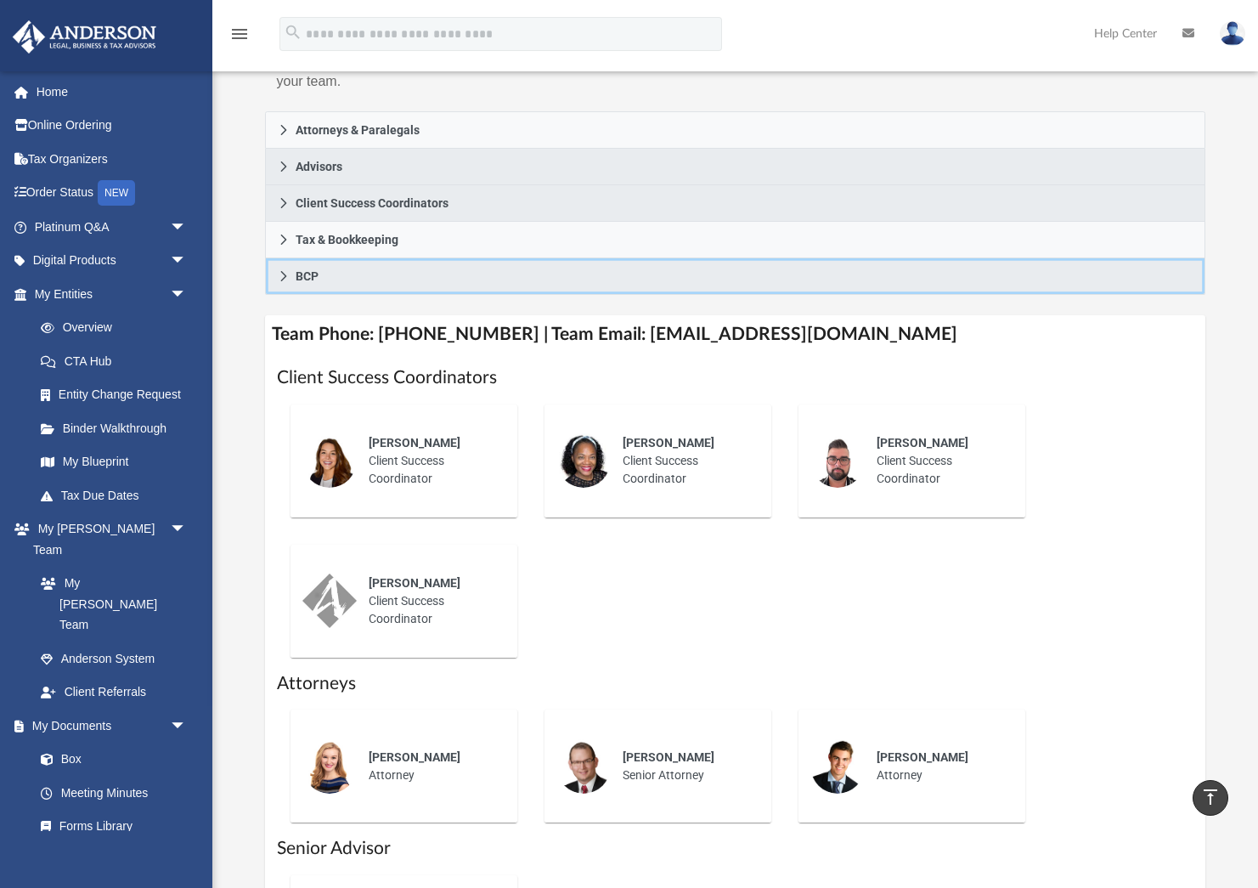
click at [279, 266] on link "BCP" at bounding box center [735, 276] width 941 height 37
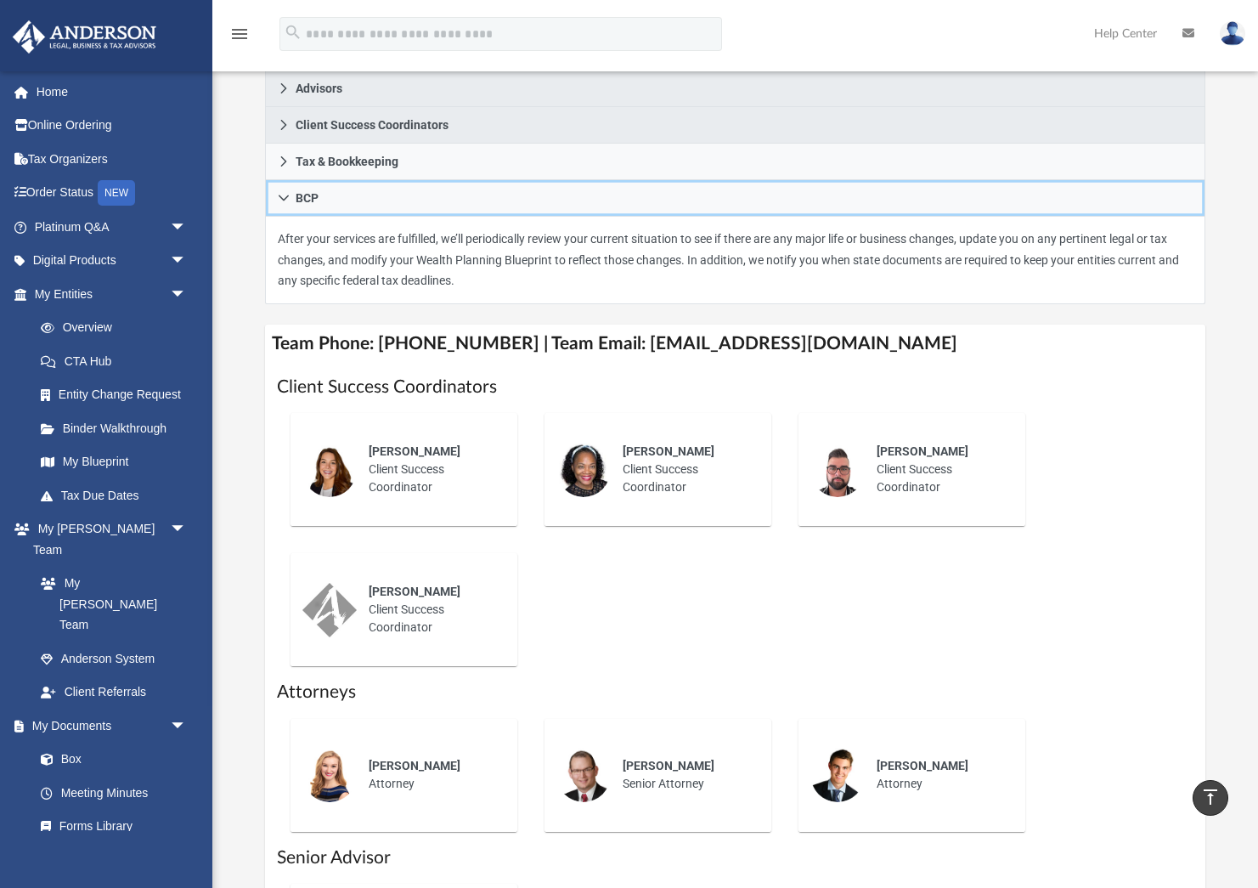
scroll to position [390, 0]
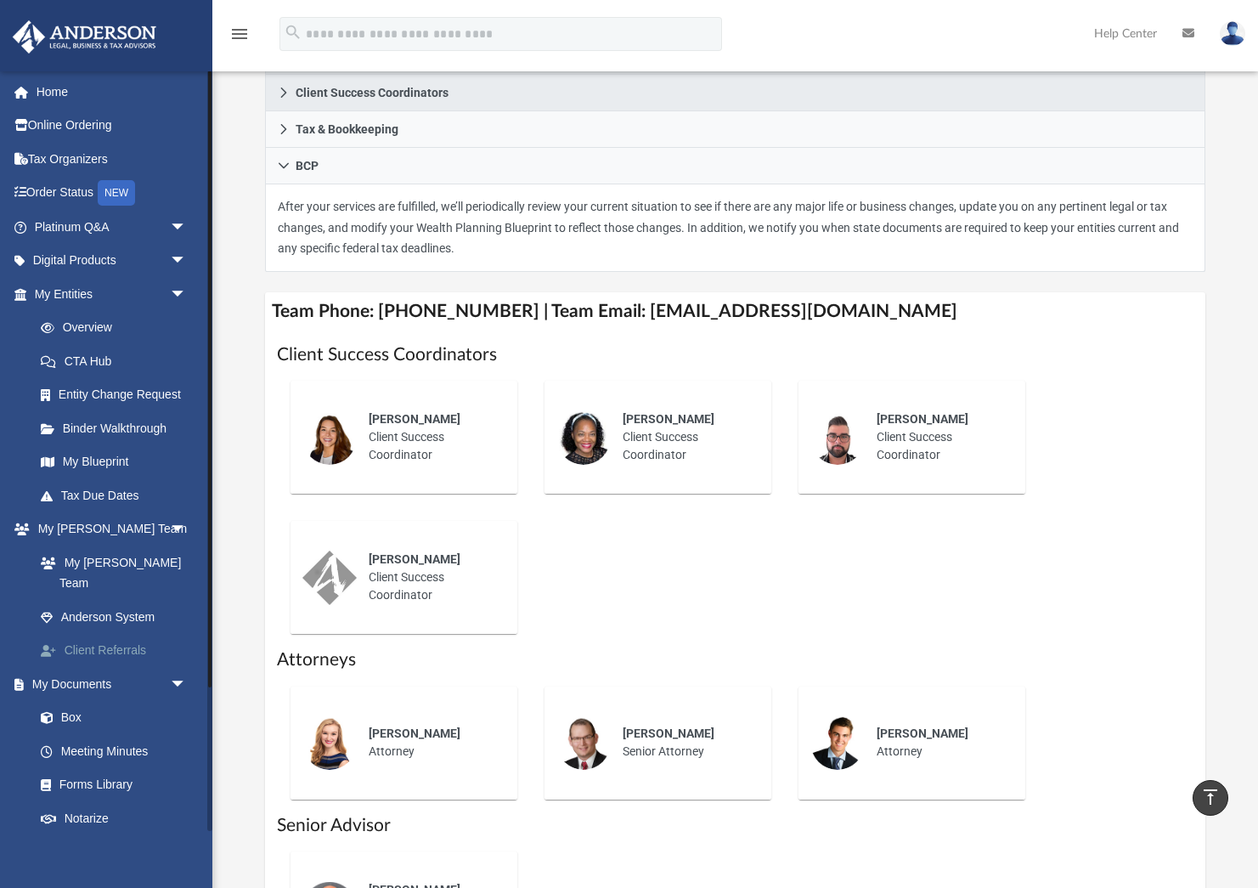
click at [109, 634] on link "Client Referrals" at bounding box center [118, 651] width 189 height 34
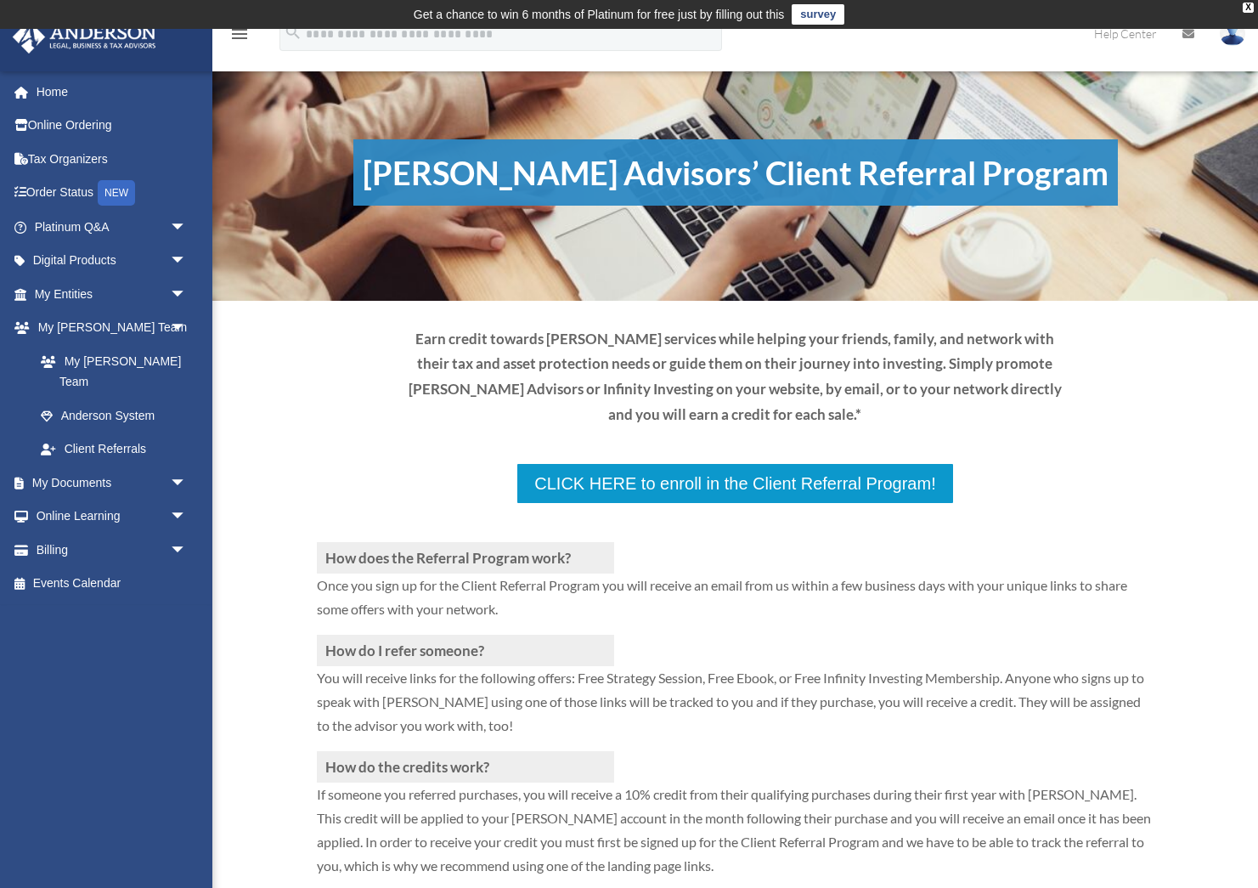
click at [1152, 358] on div "Earn credit towards Anderson services while helping your friends, family, and n…" at bounding box center [735, 376] width 837 height 101
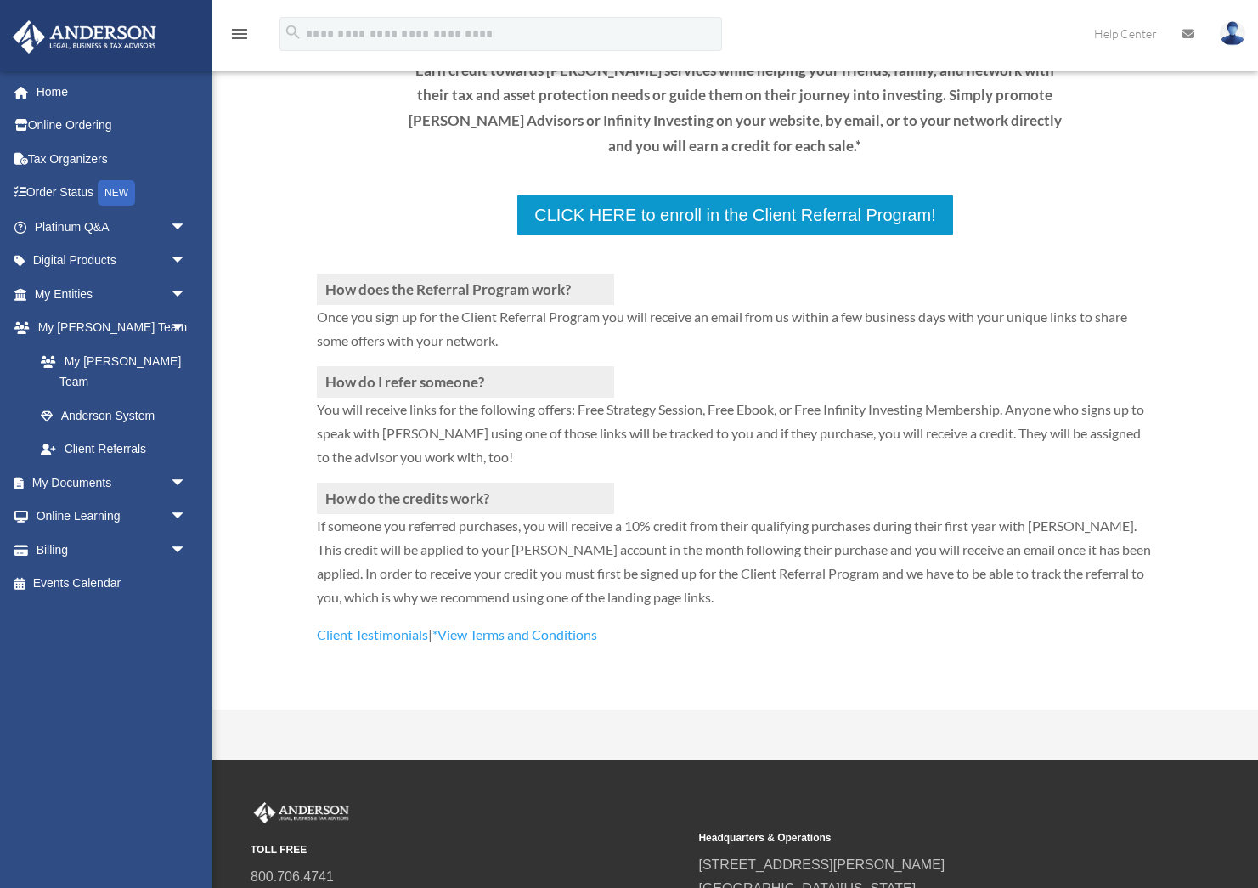
scroll to position [270, 0]
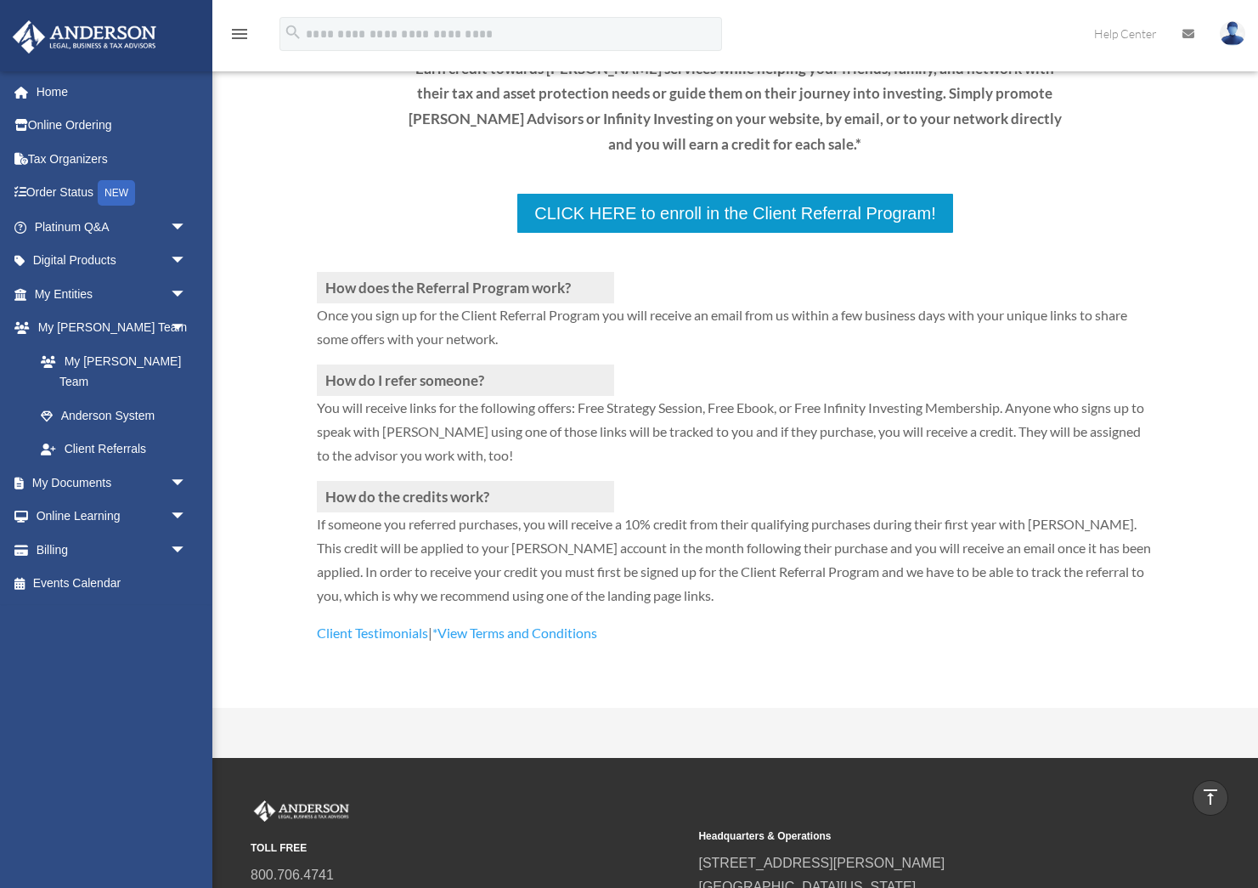
click at [693, 234] on div "How does the Referral Program work? Once you sign up for the Client Referral Pr…" at bounding box center [735, 439] width 837 height 410
click at [527, 272] on h3 "How does the Referral Program work?" at bounding box center [465, 287] width 297 height 31
click at [673, 234] on div "How does the Referral Program work? Once you sign up for the Client Referral Pr…" at bounding box center [735, 439] width 837 height 410
click at [744, 234] on div "How does the Referral Program work? Once you sign up for the Client Referral Pr…" at bounding box center [735, 439] width 837 height 410
click at [830, 234] on div "How does the Referral Program work? Once you sign up for the Client Referral Pr…" at bounding box center [735, 439] width 837 height 410
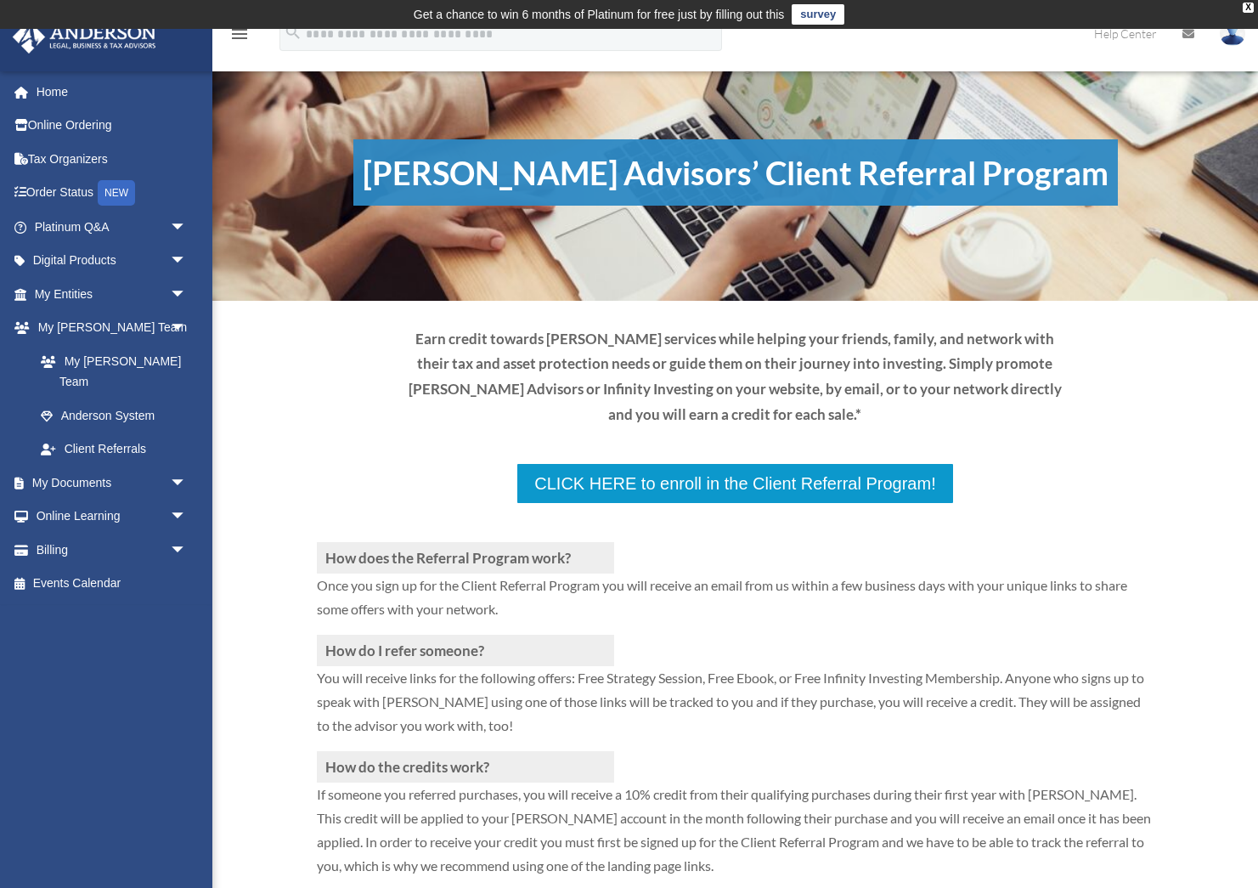
click at [765, 178] on h1 "[PERSON_NAME] Advisors’ Client Referral Program" at bounding box center [735, 172] width 764 height 66
click at [747, 375] on p "Earn credit towards [PERSON_NAME] services while helping your friends, family, …" at bounding box center [735, 376] width 669 height 101
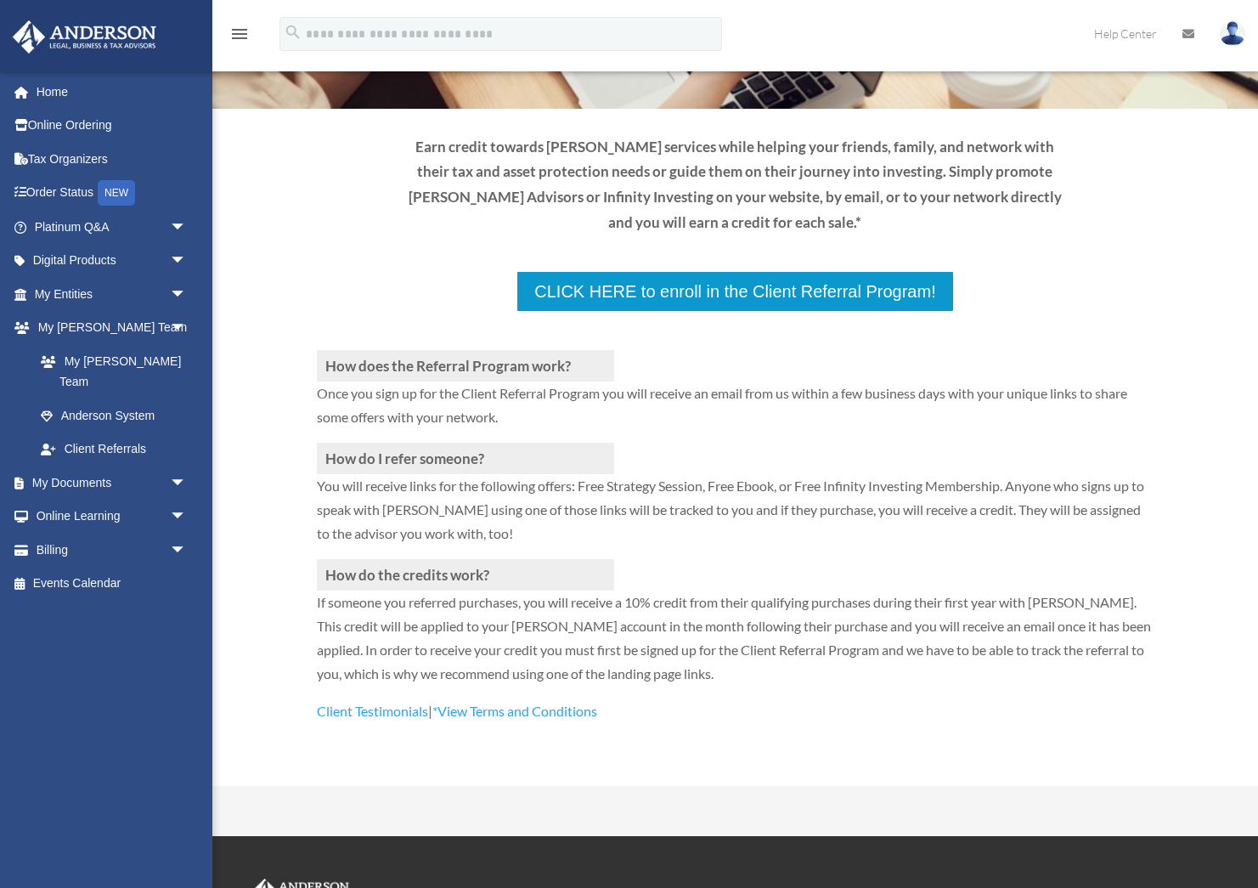
scroll to position [254, 0]
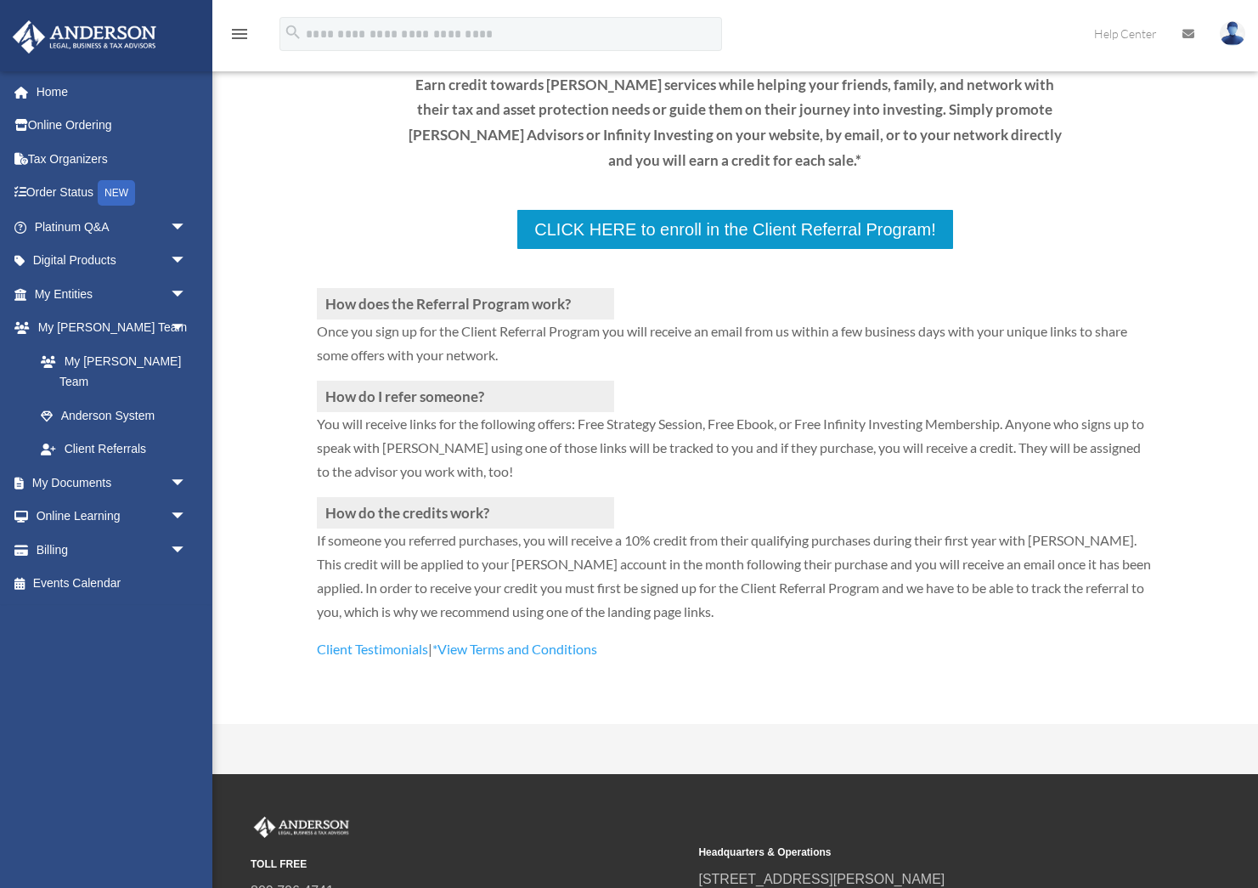
click at [737, 251] on div "How does the Referral Program work? Once you sign up for the Client Referral Pr…" at bounding box center [735, 456] width 837 height 410
click at [666, 251] on div "How does the Referral Program work? Once you sign up for the Client Referral Pr…" at bounding box center [735, 456] width 837 height 410
click at [507, 288] on h3 "How does the Referral Program work?" at bounding box center [465, 303] width 297 height 31
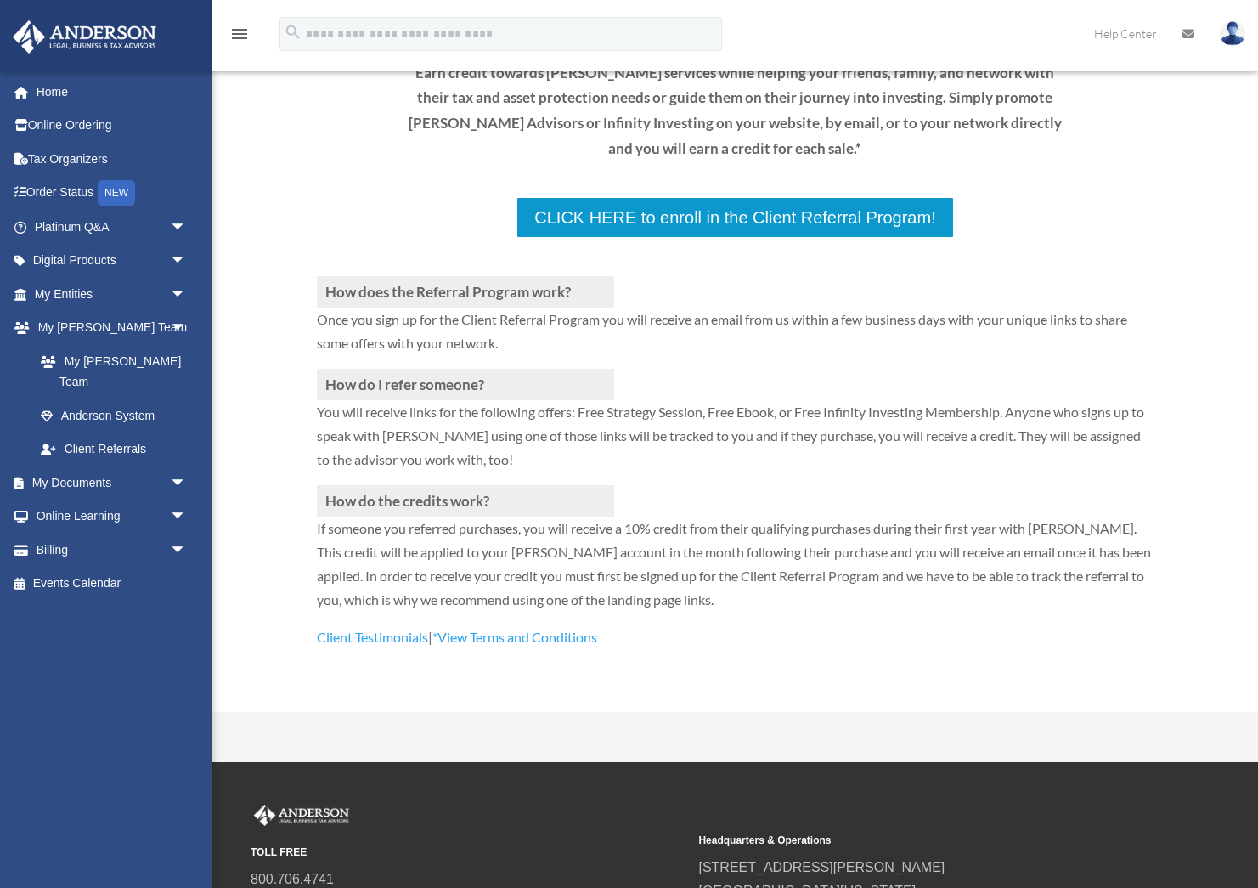
scroll to position [266, 0]
click at [470, 628] on link "*View Terms and Conditions" at bounding box center [514, 640] width 165 height 25
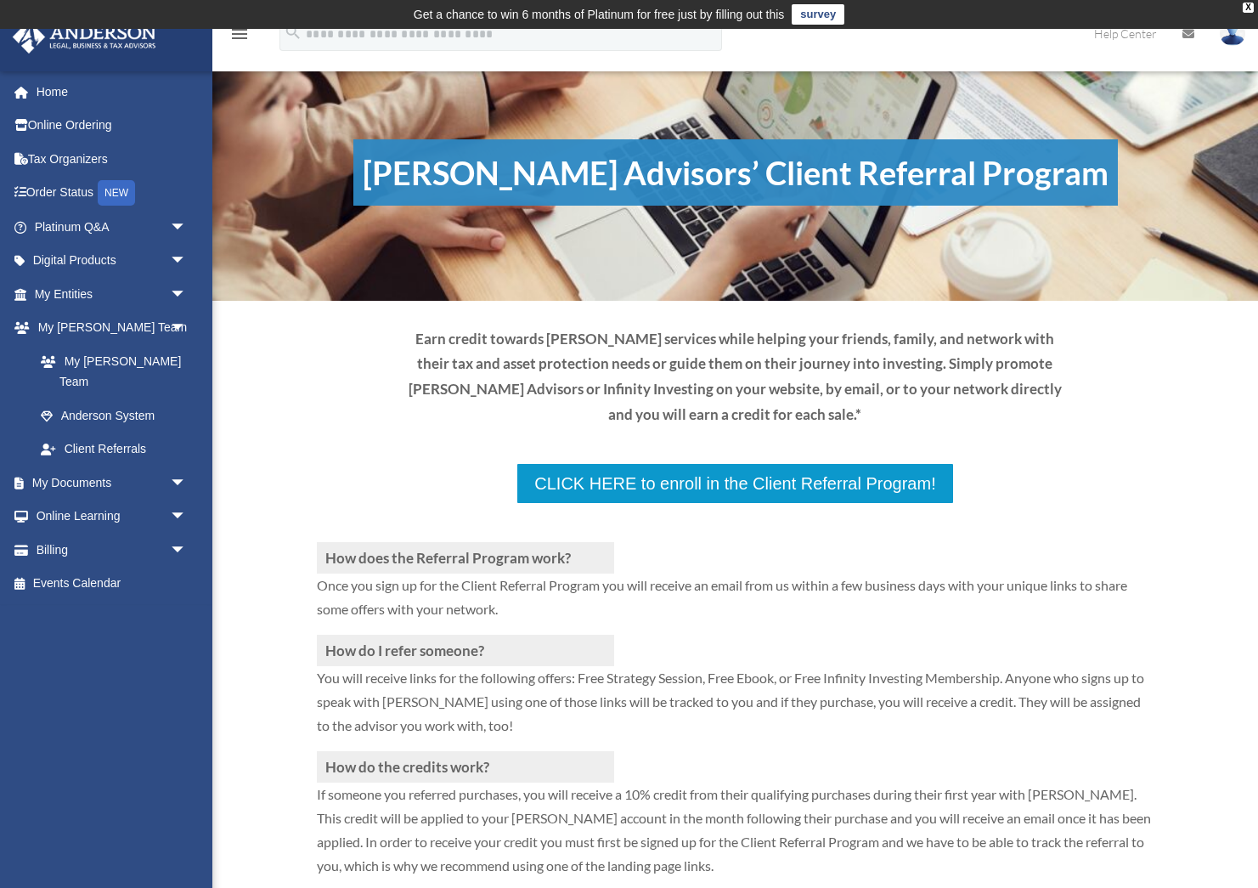
click at [630, 504] on div "How does the Referral Program work? Once you sign up for the Client Referral Pr…" at bounding box center [735, 709] width 837 height 410
drag, startPoint x: 603, startPoint y: 505, endPoint x: 459, endPoint y: 509, distance: 143.6
click at [459, 573] on p "Once you sign up for the Client Referral Program you will receive an email from…" at bounding box center [735, 603] width 837 height 61
copy p "Client Referral Program"
click at [347, 41] on input "search" at bounding box center [500, 34] width 442 height 34
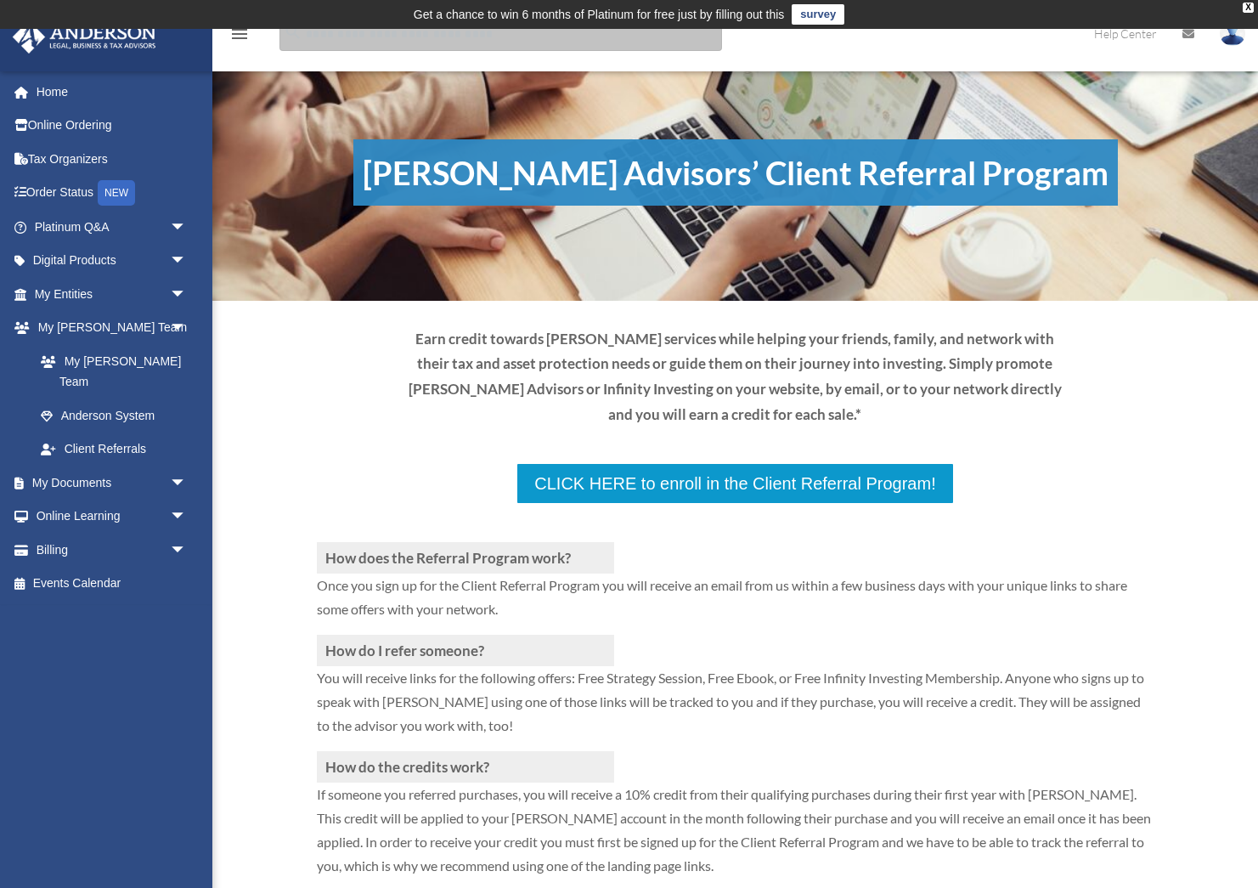
paste input "**********"
type input "**********"
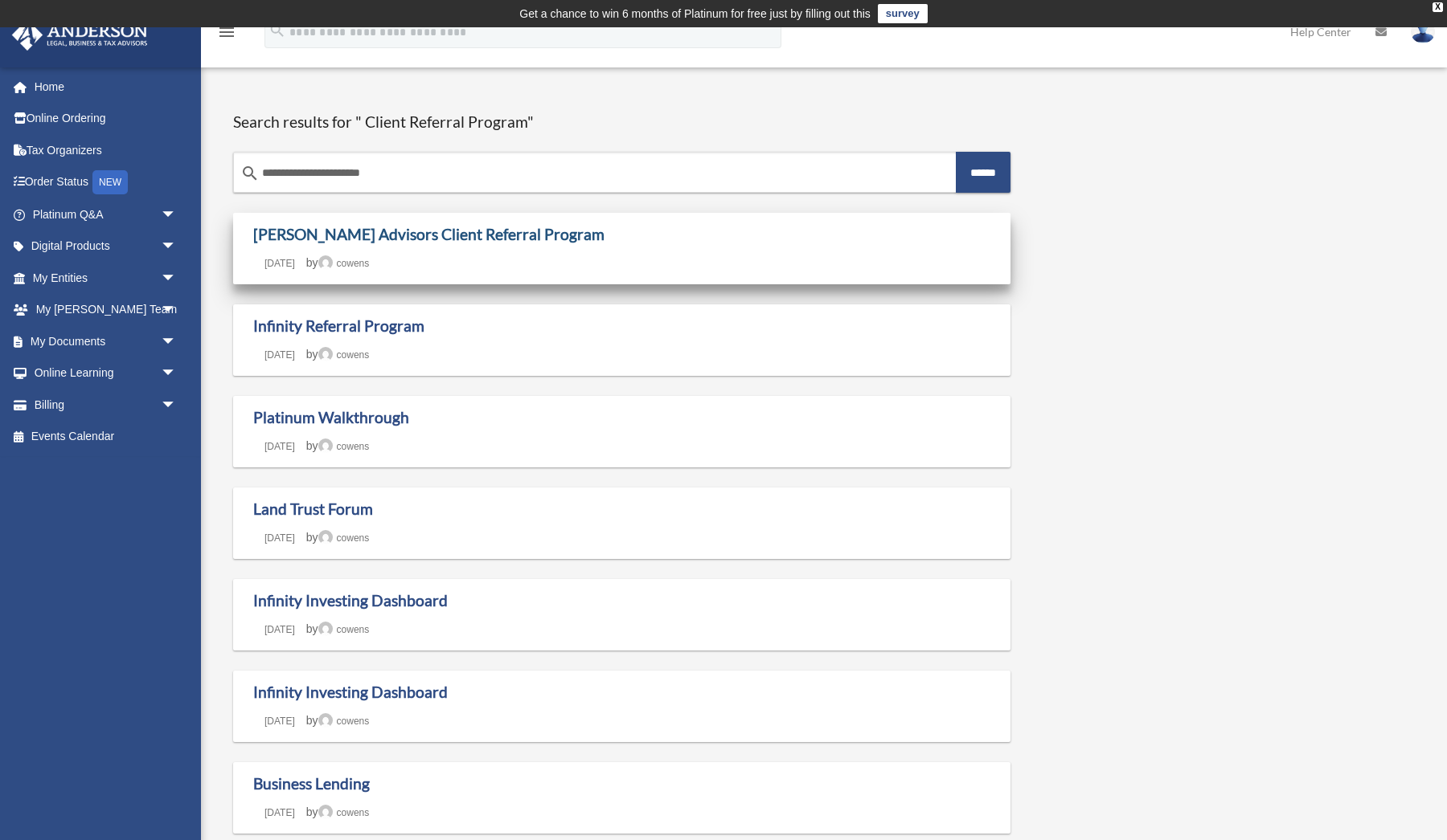
click at [532, 233] on link "[PERSON_NAME] Advisors Client Referral Program" at bounding box center [429, 235] width 351 height 19
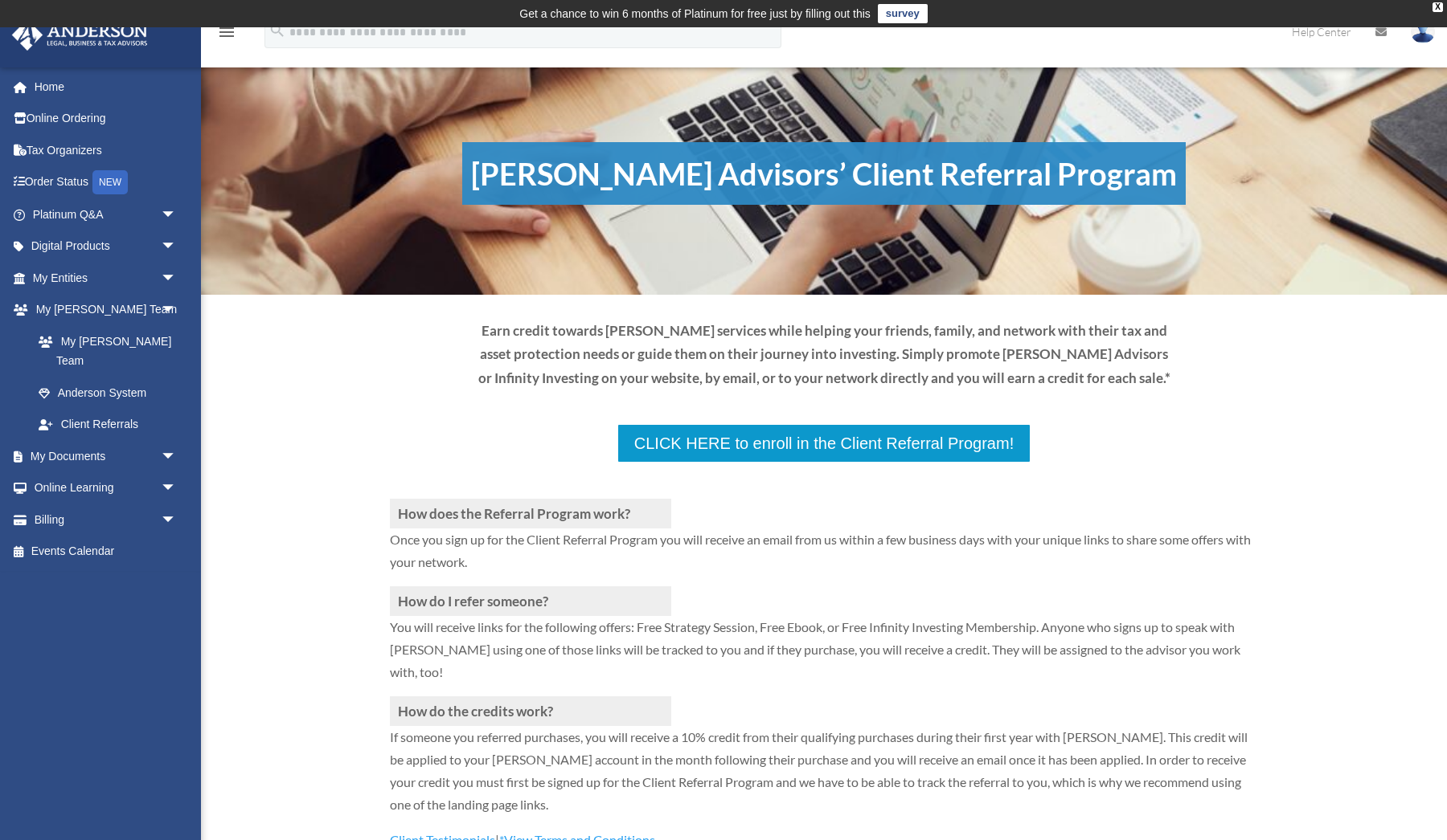
click at [710, 464] on p at bounding box center [823, 481] width 868 height 35
click at [711, 464] on p at bounding box center [823, 481] width 868 height 35
click at [820, 464] on p at bounding box center [823, 481] width 868 height 35
click at [899, 464] on p at bounding box center [823, 481] width 868 height 35
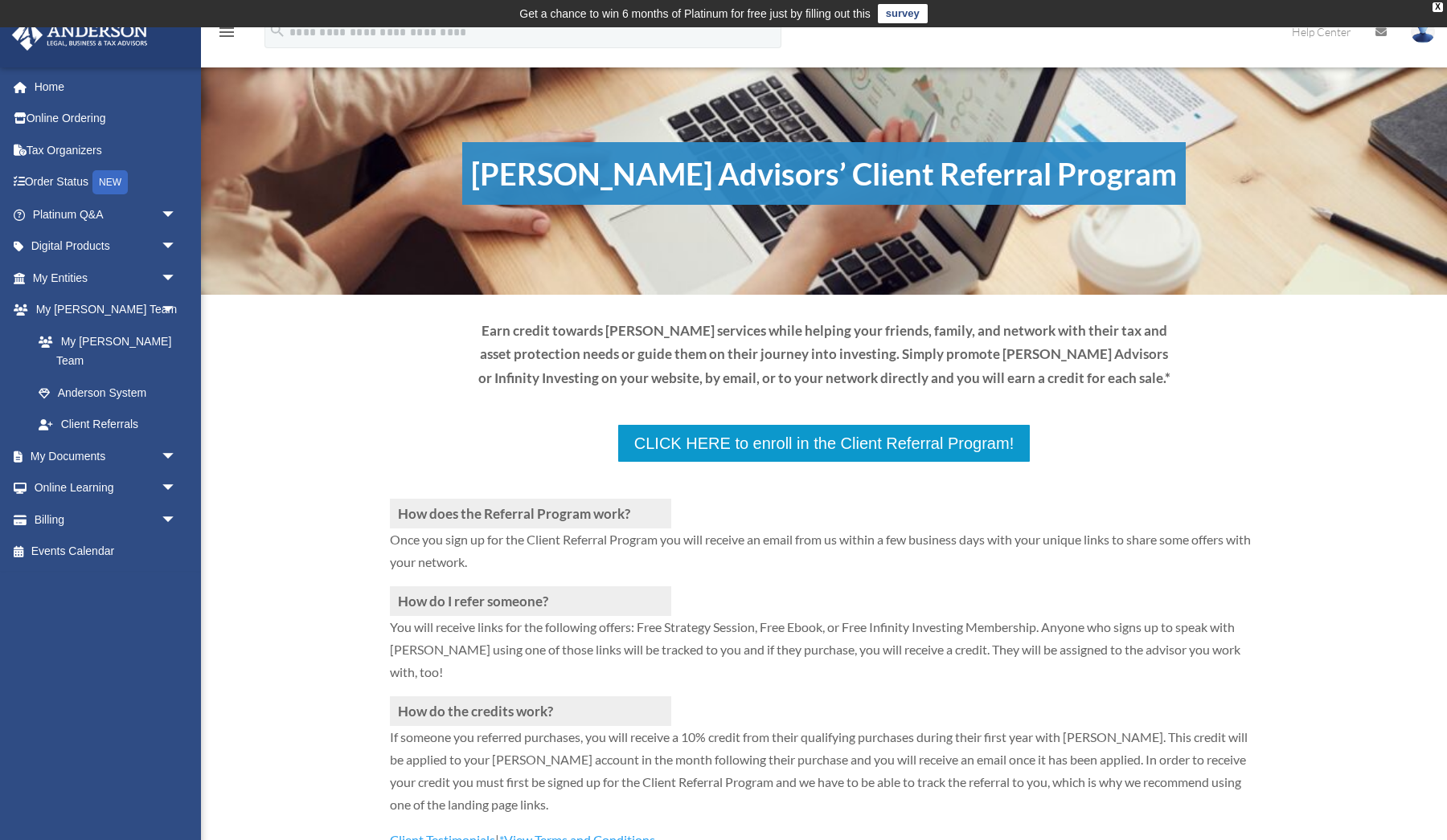
click at [899, 464] on p at bounding box center [823, 481] width 868 height 35
click at [697, 464] on p at bounding box center [823, 481] width 868 height 35
click at [683, 464] on p at bounding box center [823, 481] width 868 height 35
click at [677, 464] on p at bounding box center [823, 481] width 868 height 35
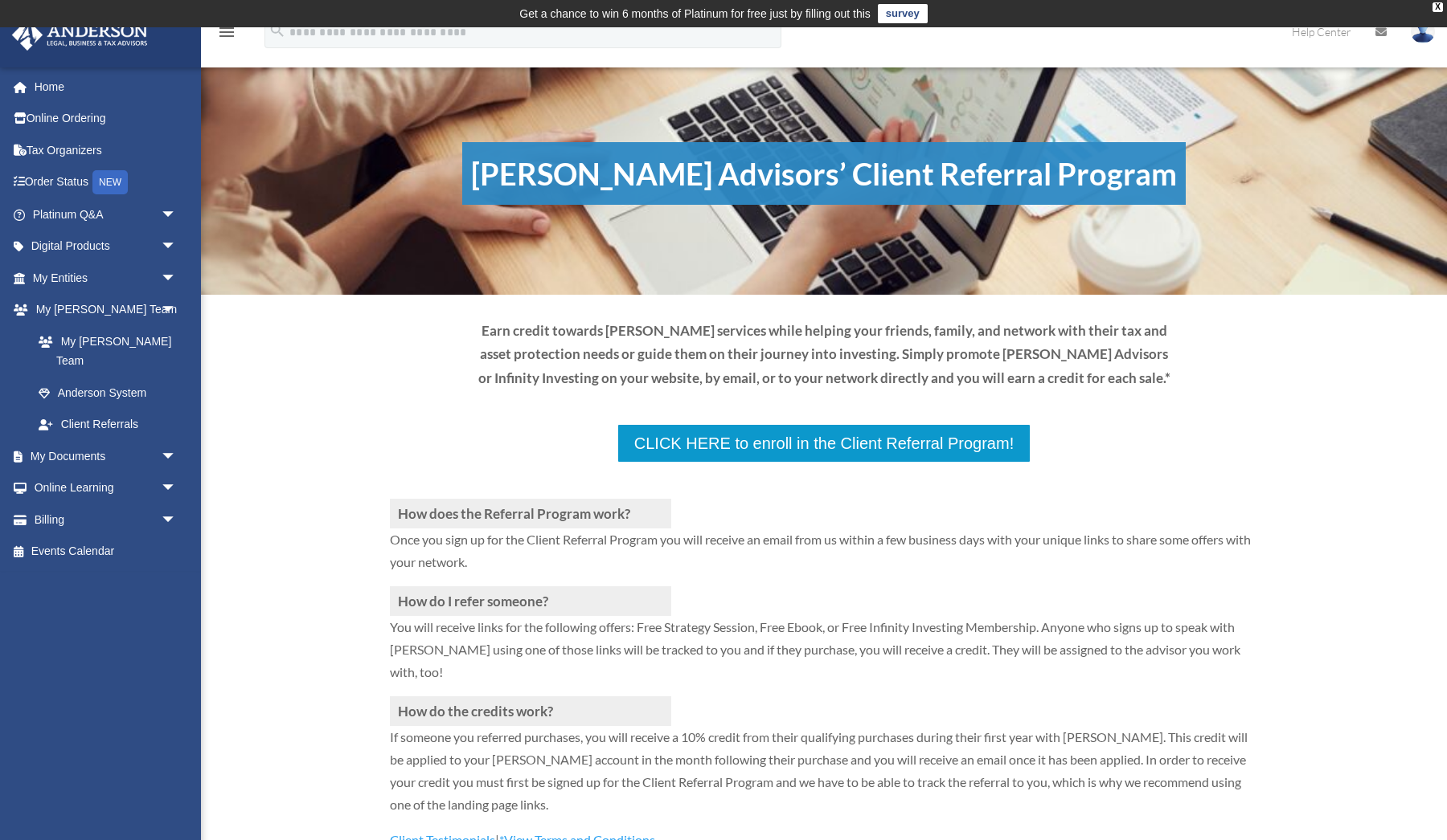
click at [679, 464] on p at bounding box center [823, 481] width 868 height 35
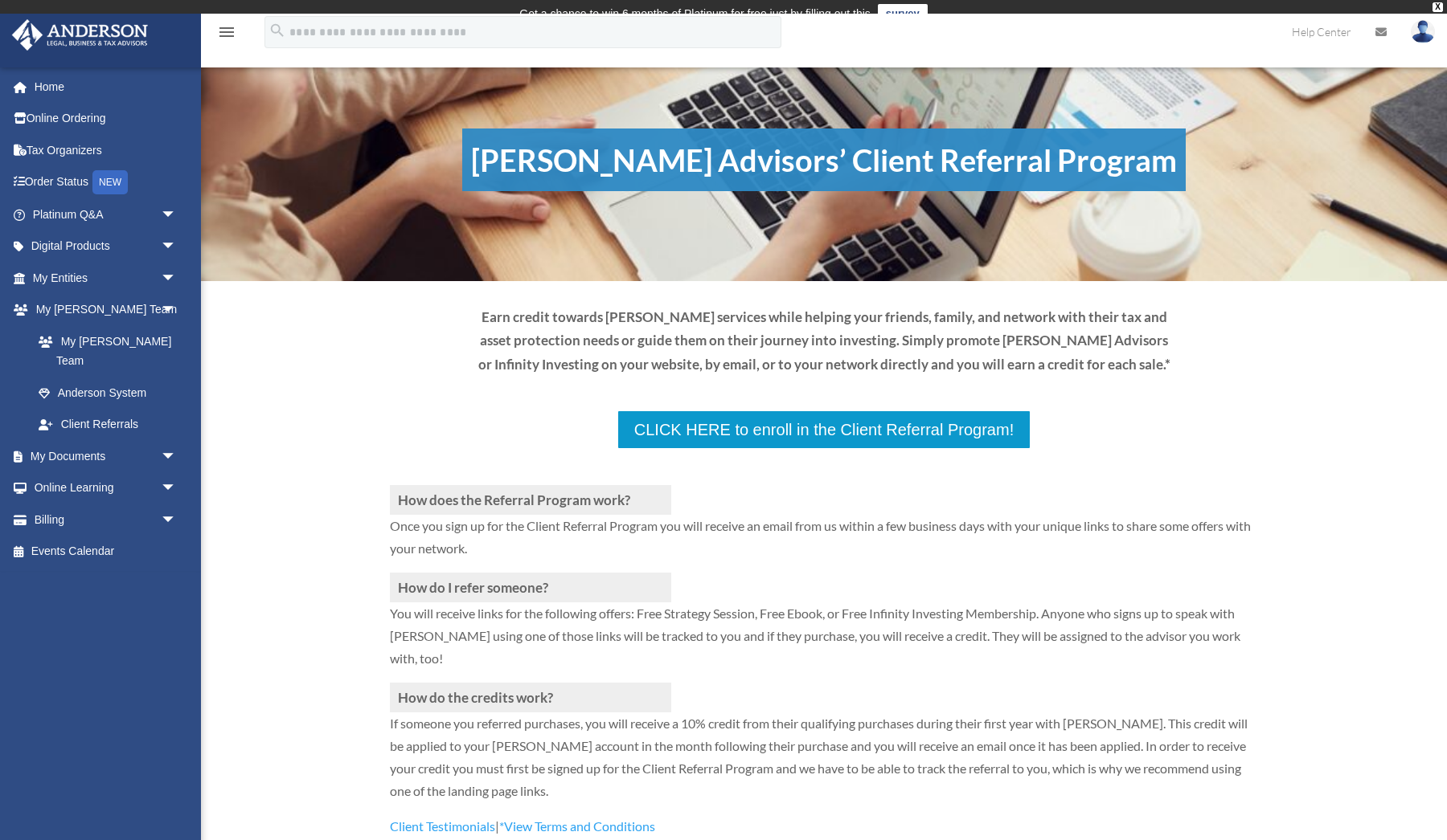
click at [657, 415] on div "How does the Referral Program work? Once you sign up for the Client Referral Pr…" at bounding box center [823, 624] width 868 height 477
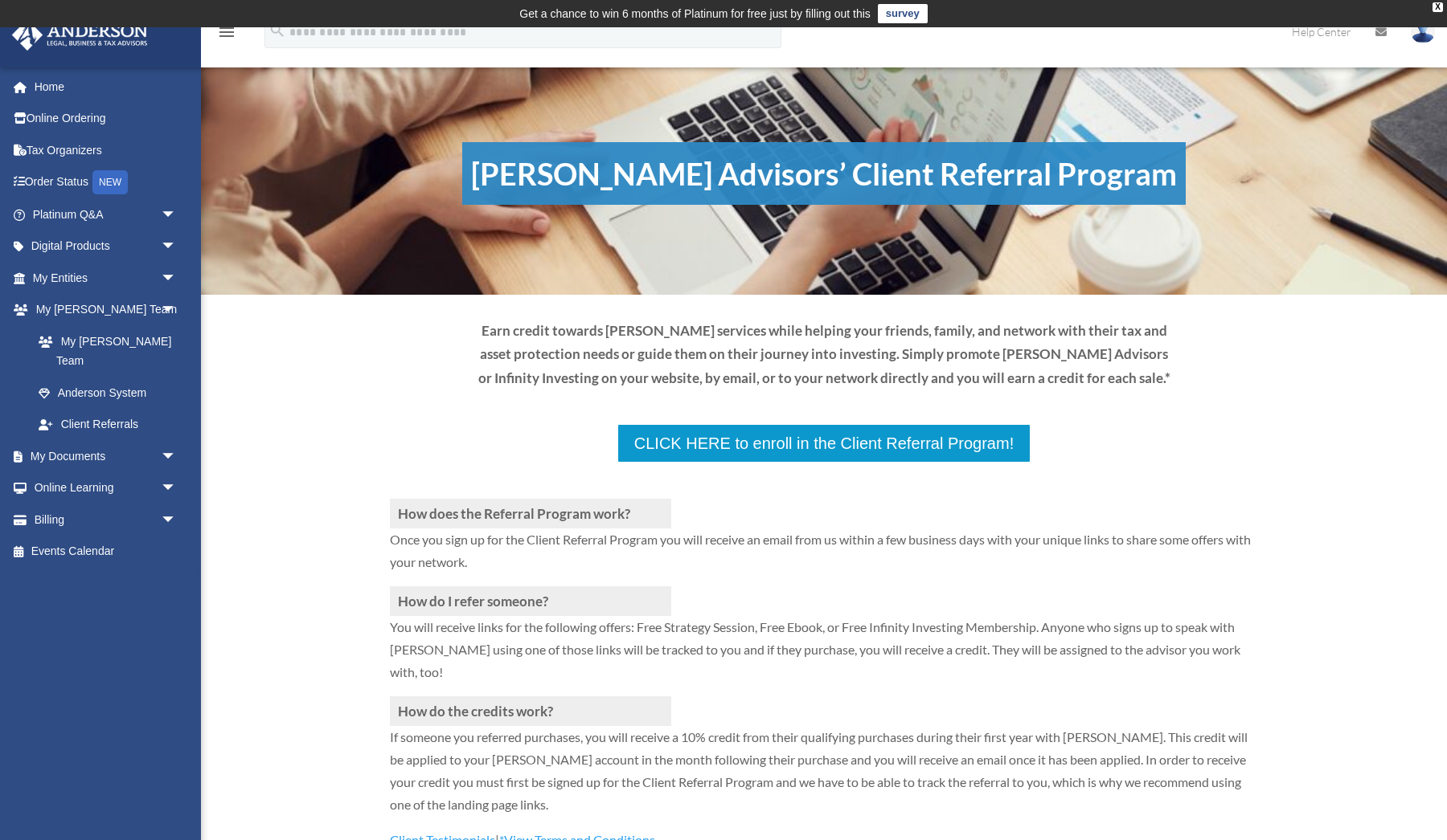
click at [657, 464] on p at bounding box center [823, 481] width 868 height 35
click at [684, 464] on p at bounding box center [823, 481] width 868 height 35
click at [680, 464] on p at bounding box center [823, 481] width 868 height 35
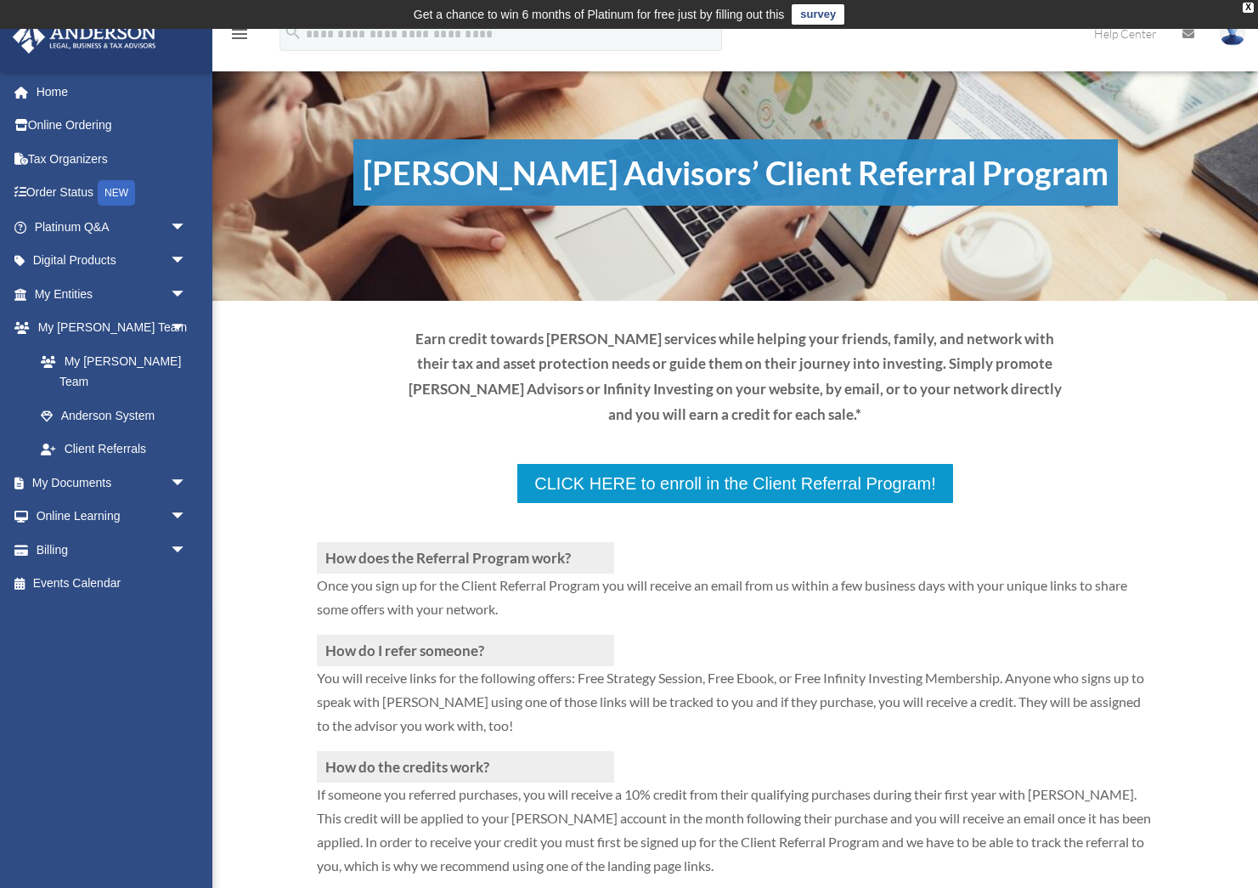
click at [849, 420] on p "Earn credit towards [PERSON_NAME] services while helping your friends, family, …" at bounding box center [735, 376] width 669 height 101
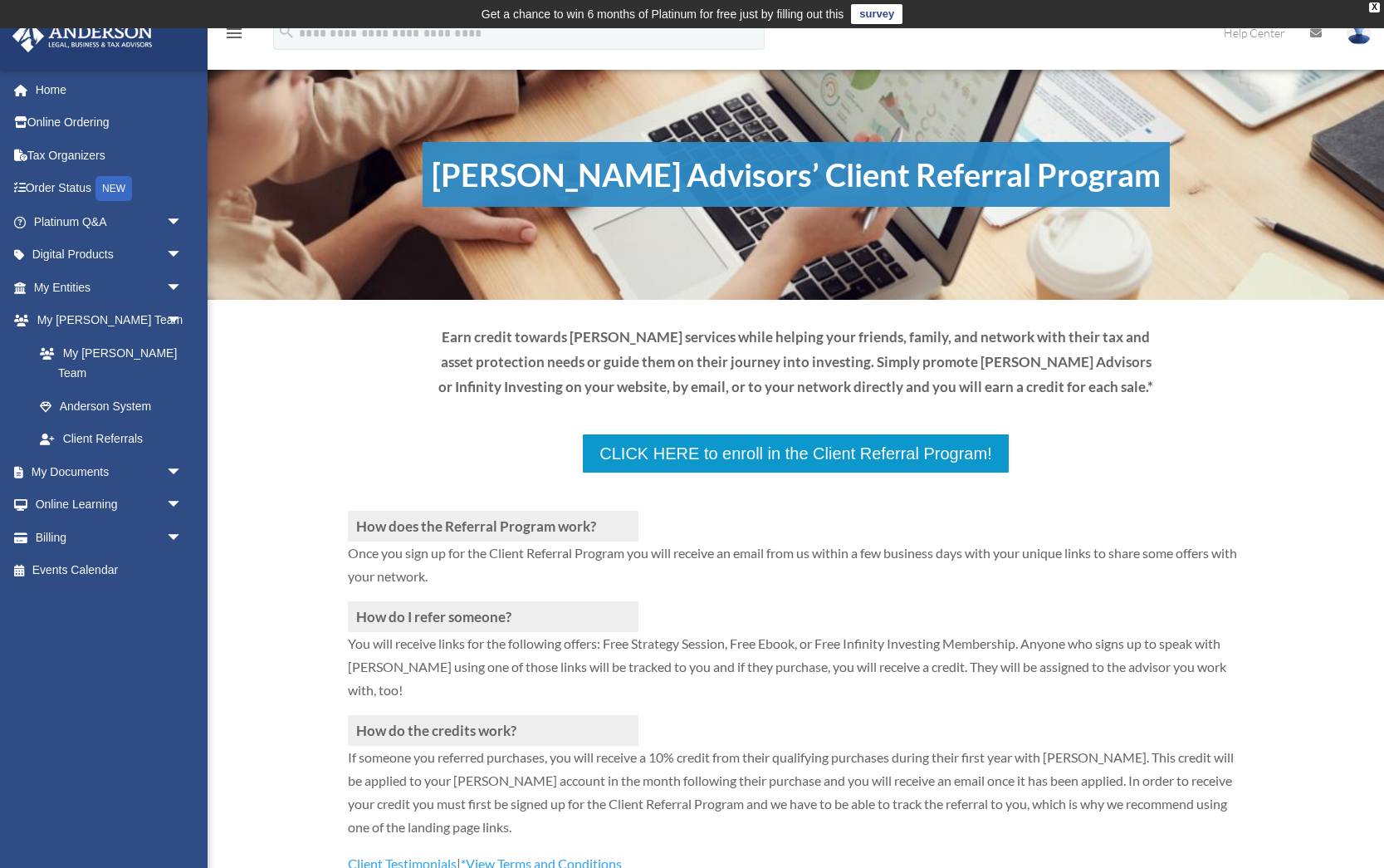
click at [1032, 377] on p "Earn credit towards [PERSON_NAME] services while helping your friends, family, …" at bounding box center [797, 362] width 717 height 74
click at [528, 510] on h3 "How does the Referral Program work?" at bounding box center [493, 525] width 290 height 30
click at [670, 474] on p at bounding box center [796, 492] width 896 height 36
click at [663, 474] on div "How does the Referral Program work? Once you sign up for the Client Referral Pr…" at bounding box center [796, 674] width 896 height 401
